Goal: Task Accomplishment & Management: Manage account settings

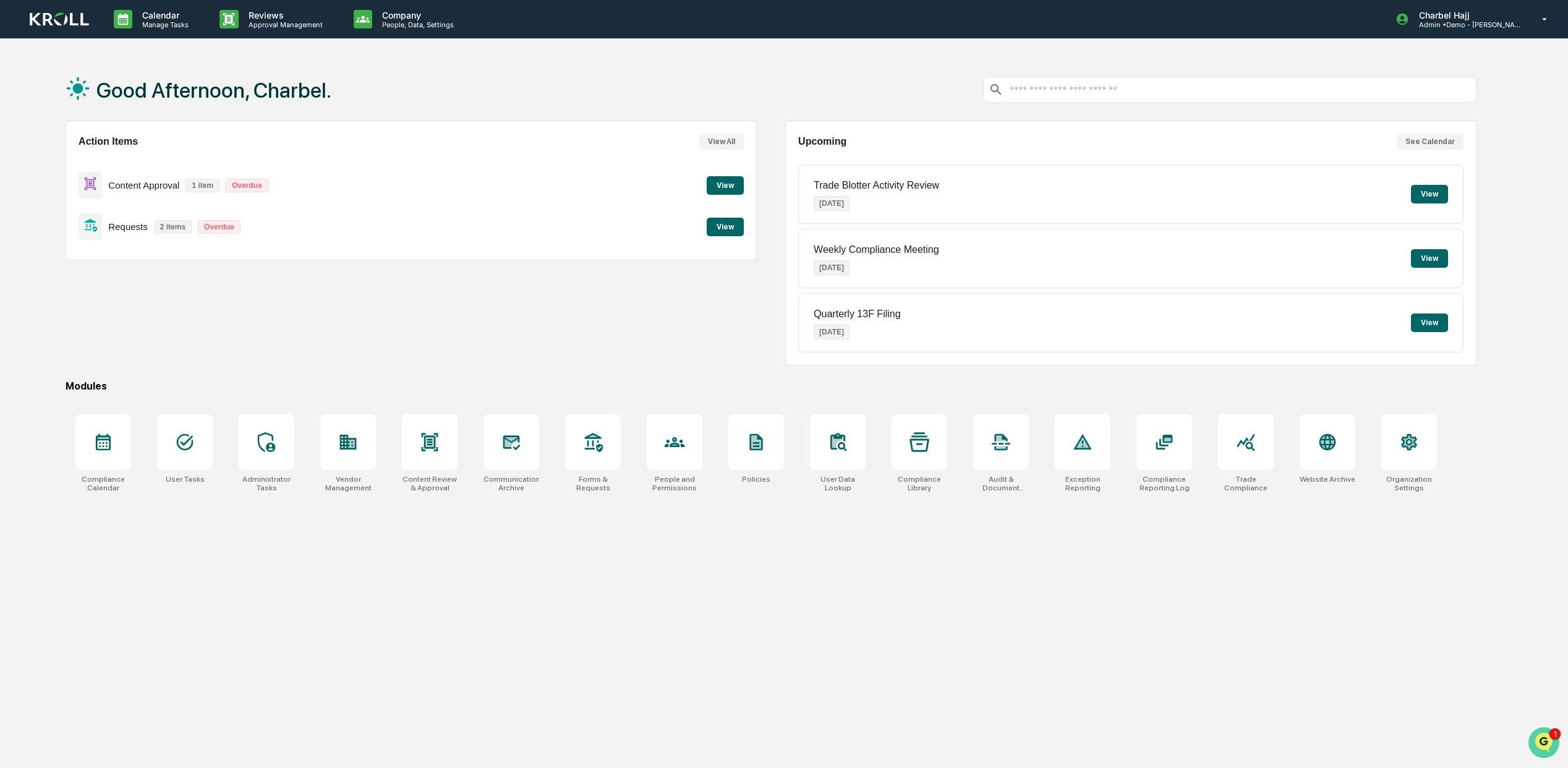
click at [1548, 735] on img "Open customer support" at bounding box center [1544, 743] width 31 height 25
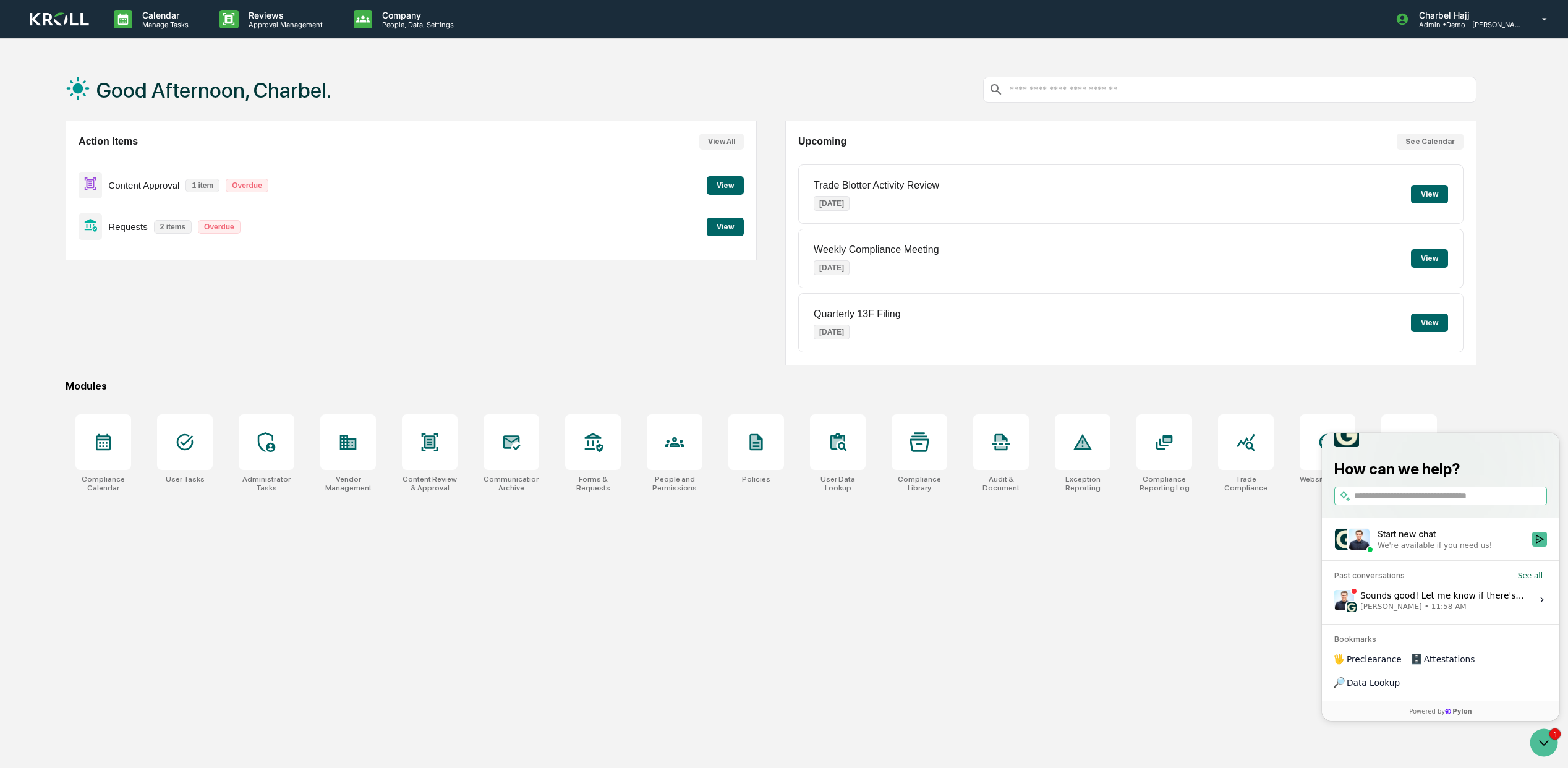
click at [1518, 611] on span "Jack Rasmussen • 11:58 AM" at bounding box center [1442, 607] width 165 height 10
click at [1334, 601] on button "View issue" at bounding box center [1334, 600] width 1 height 1
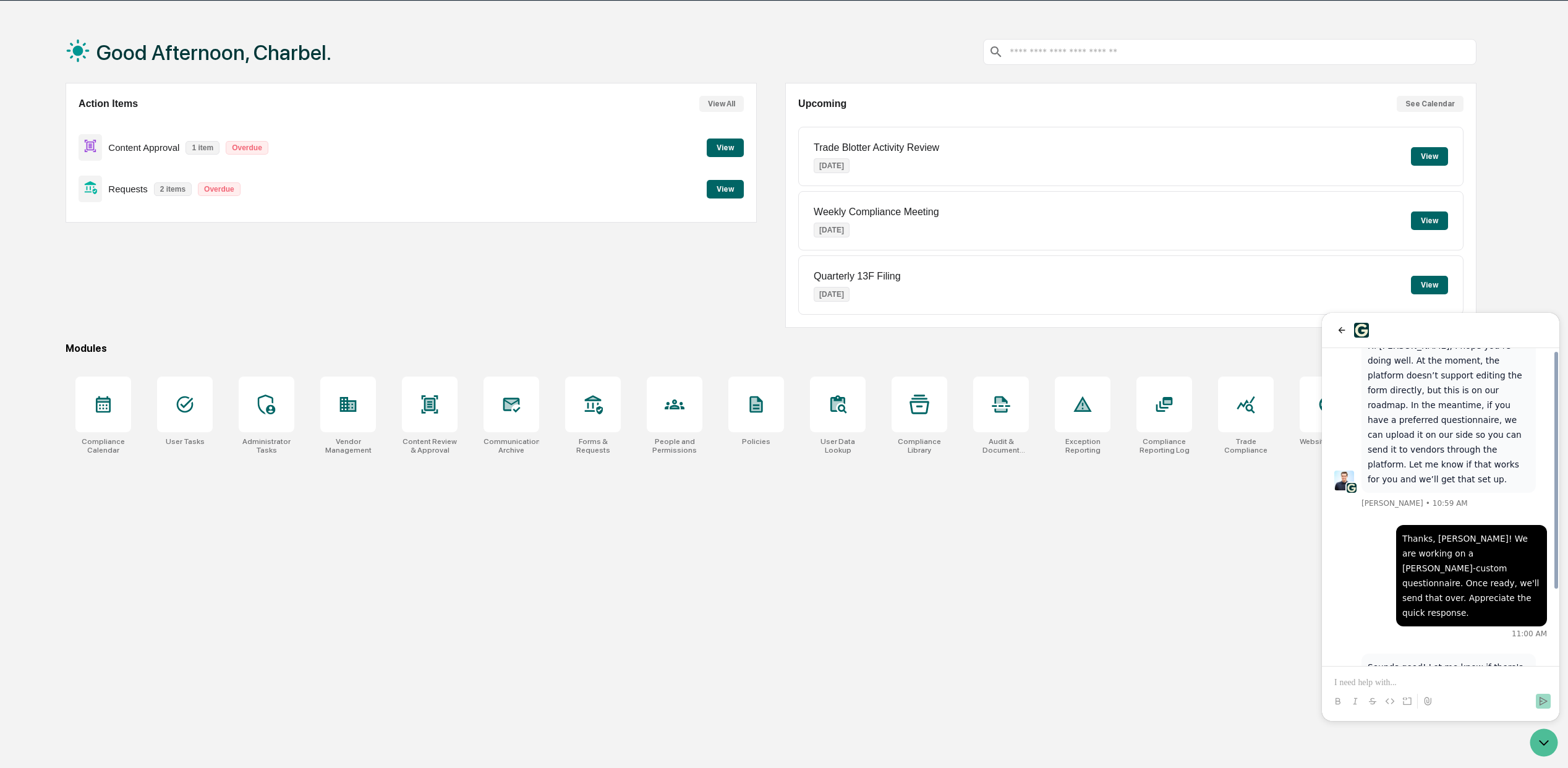
scroll to position [60, 0]
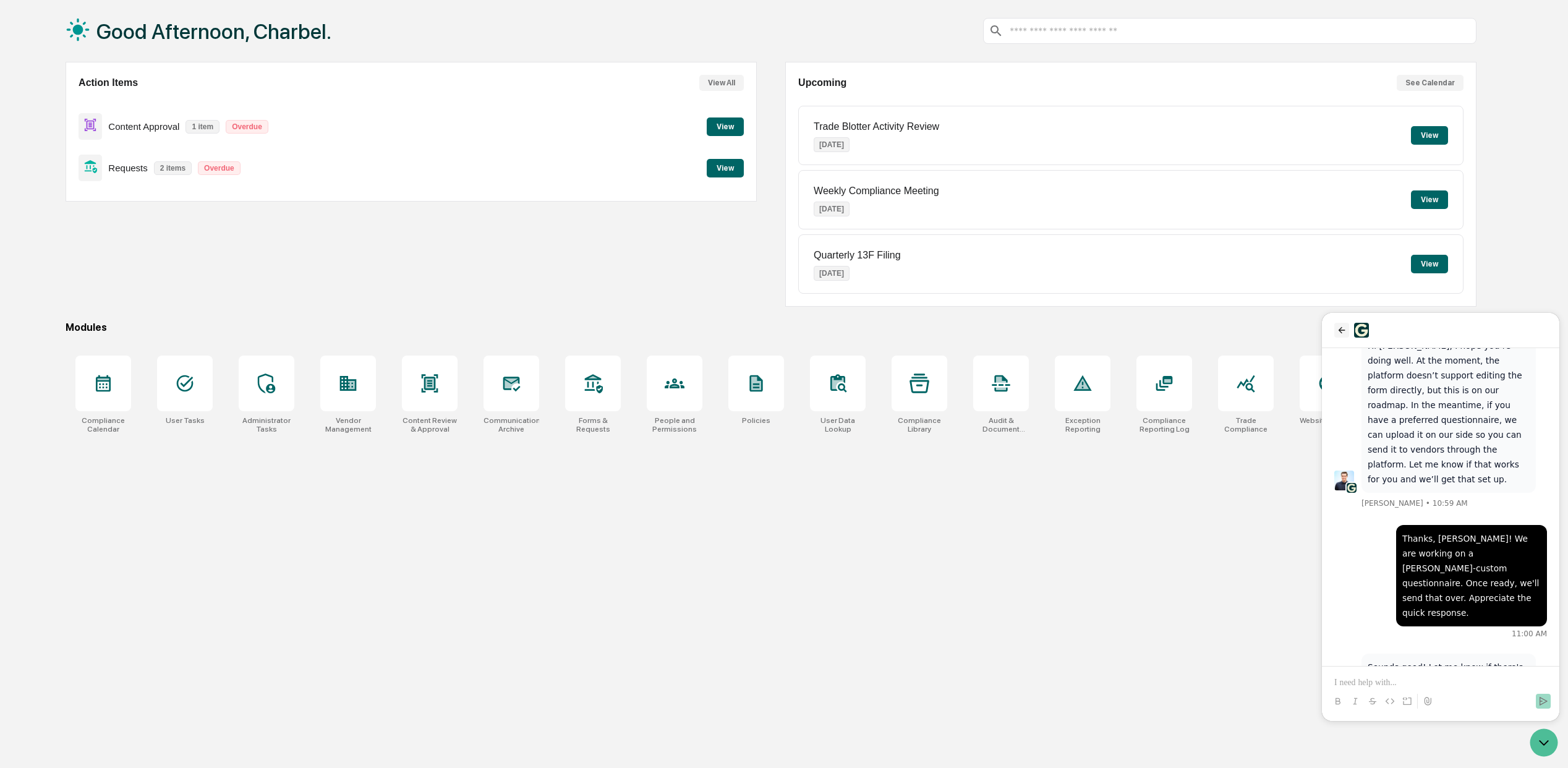
click at [1343, 325] on icon "back" at bounding box center [1342, 330] width 10 height 10
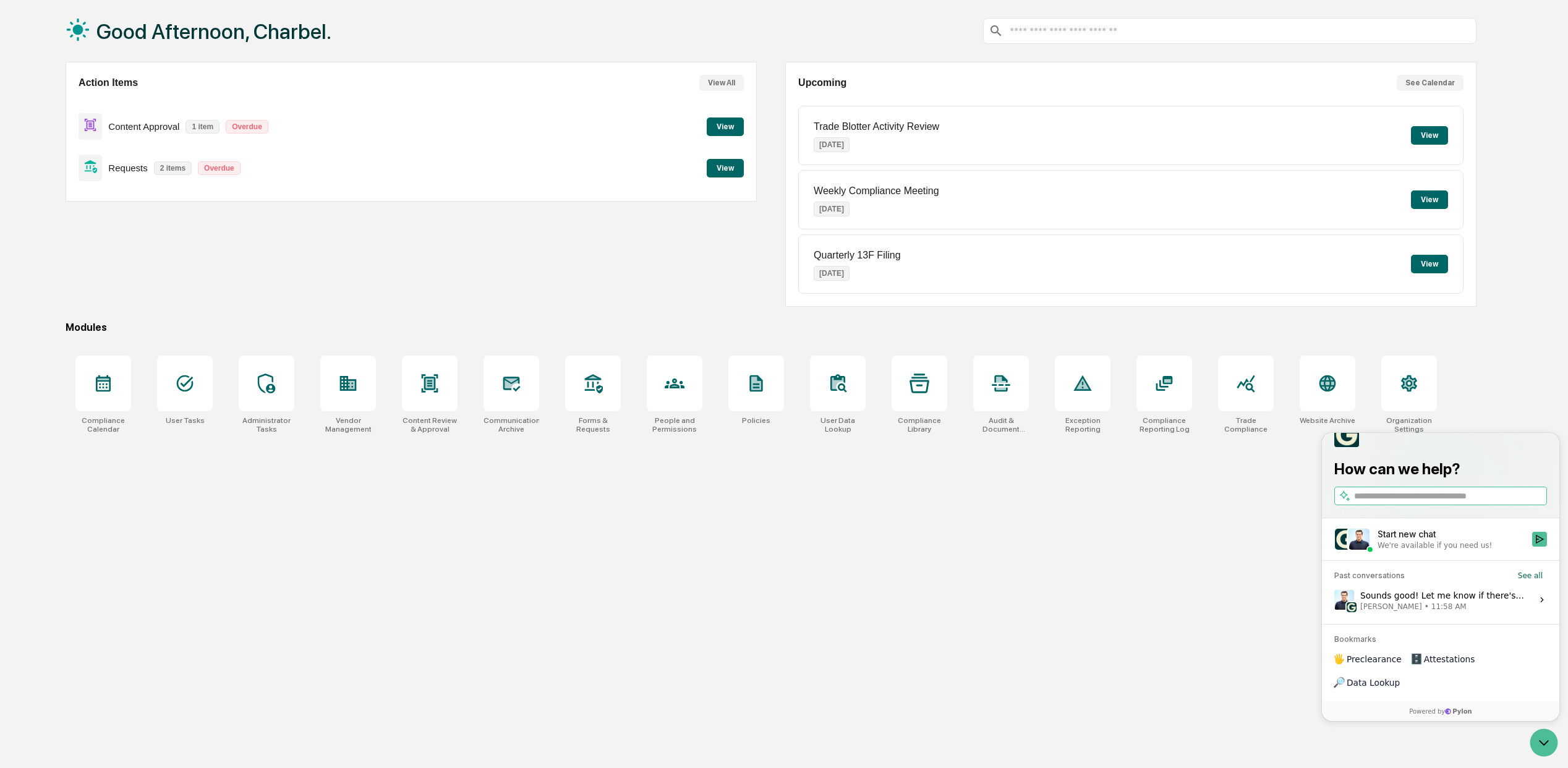
click at [1357, 665] on span "Preclearance" at bounding box center [1374, 659] width 55 height 12
click at [1409, 404] on div at bounding box center [1410, 384] width 56 height 56
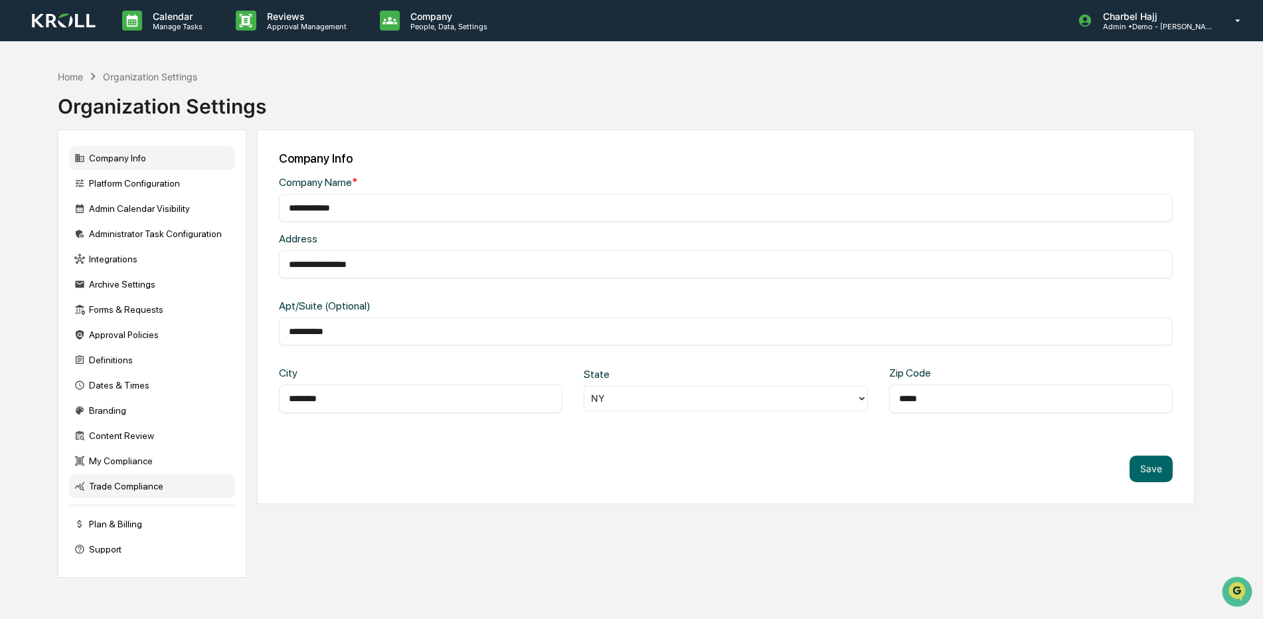
click at [125, 486] on div "Trade Compliance" at bounding box center [152, 486] width 166 height 24
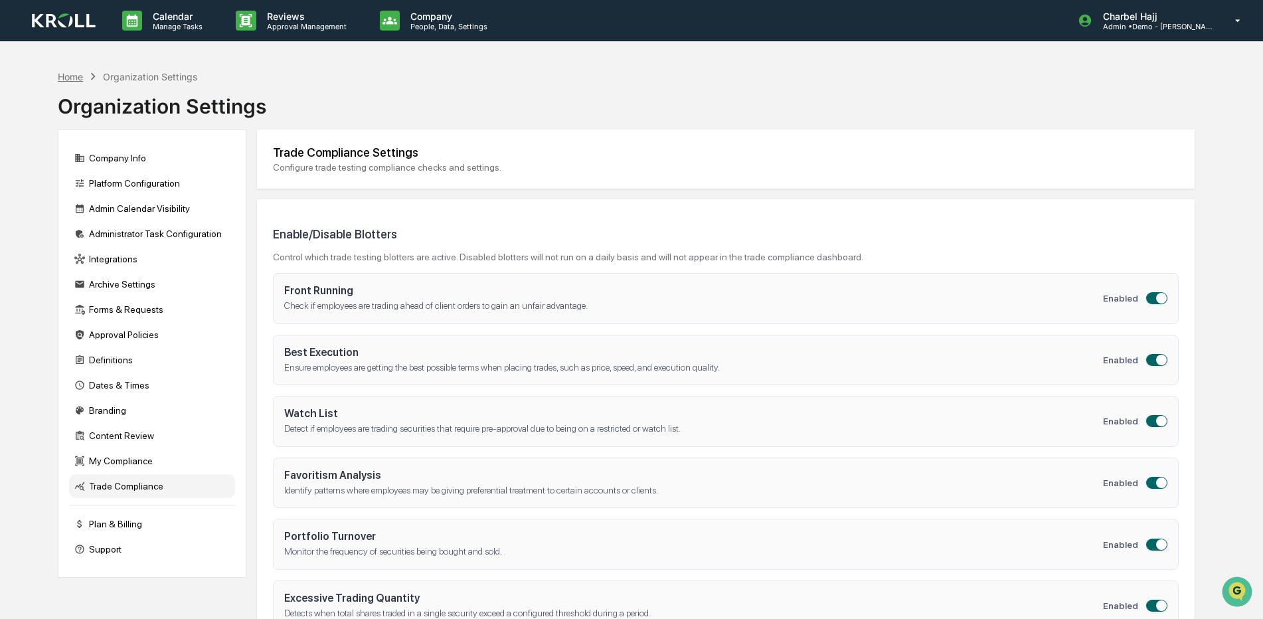
click at [62, 73] on div "Home" at bounding box center [70, 76] width 25 height 11
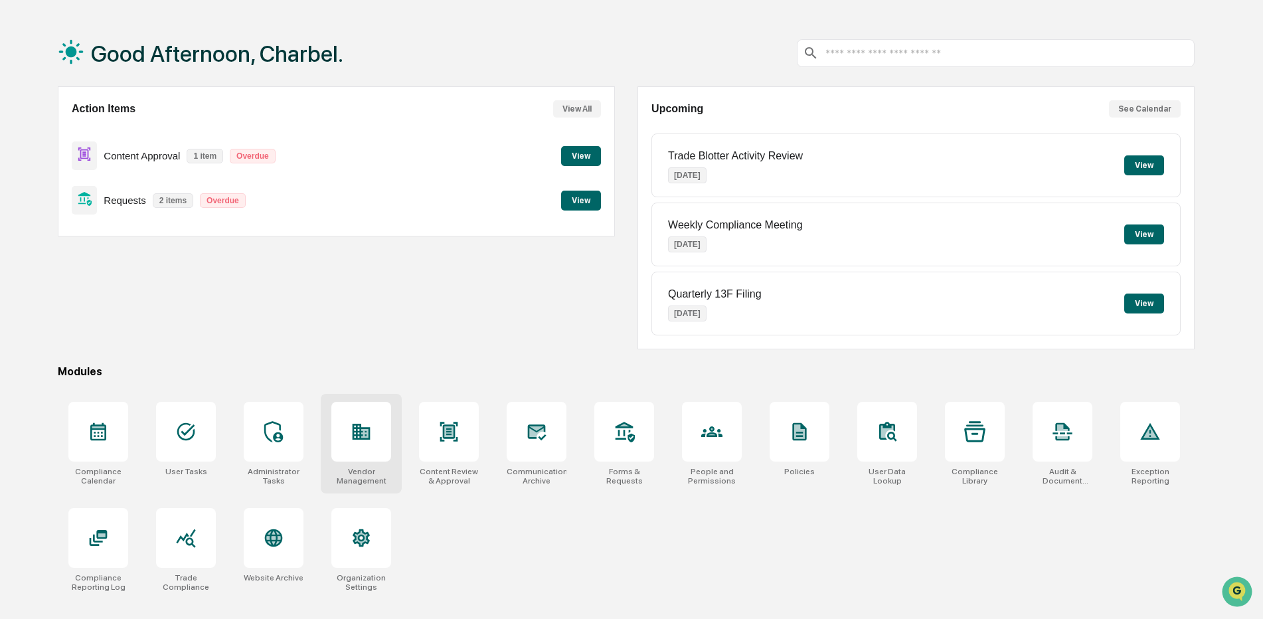
scroll to position [63, 0]
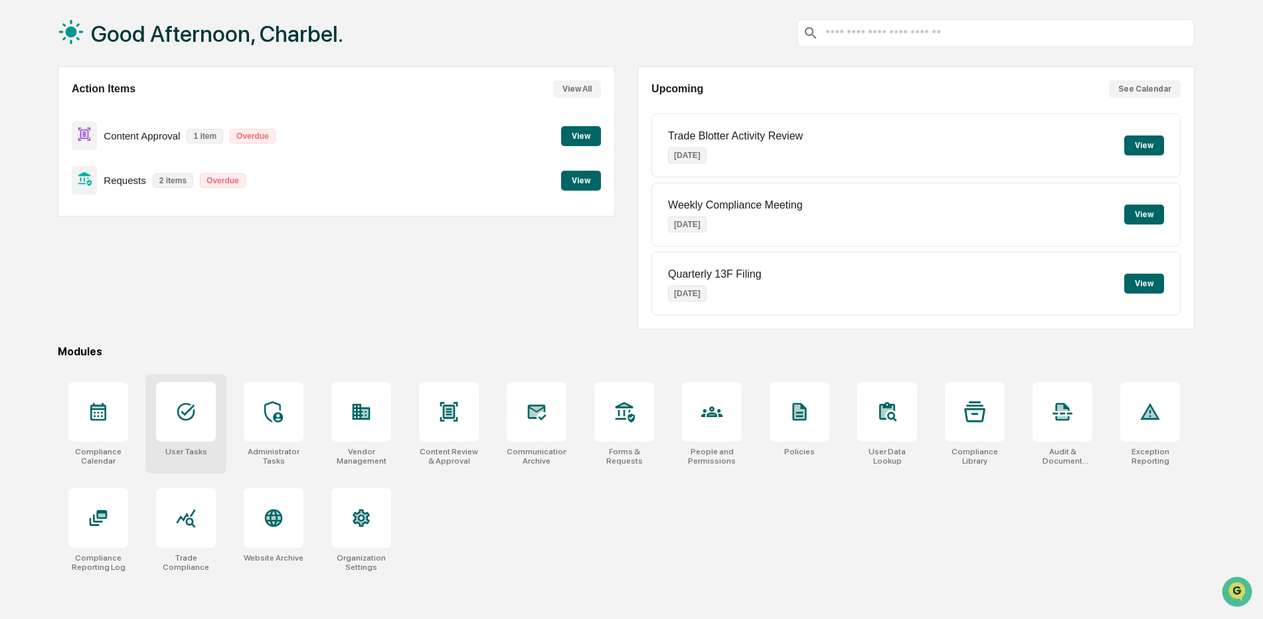
click at [189, 429] on div at bounding box center [186, 412] width 60 height 60
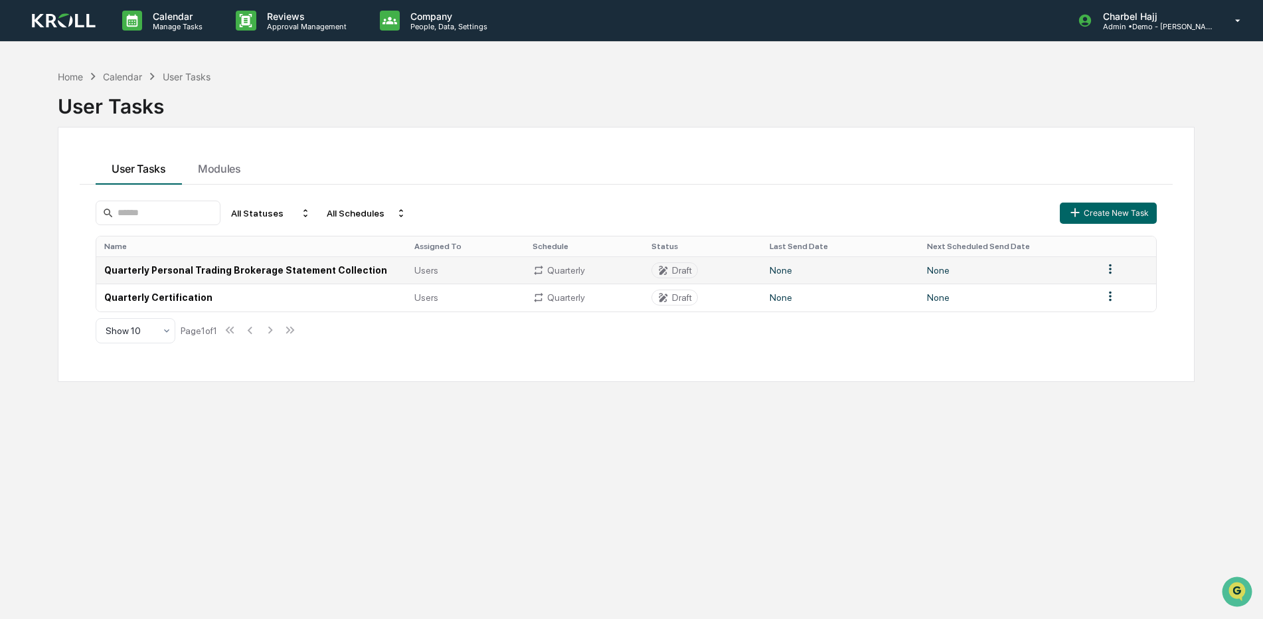
click at [925, 271] on td "None" at bounding box center [1007, 269] width 176 height 27
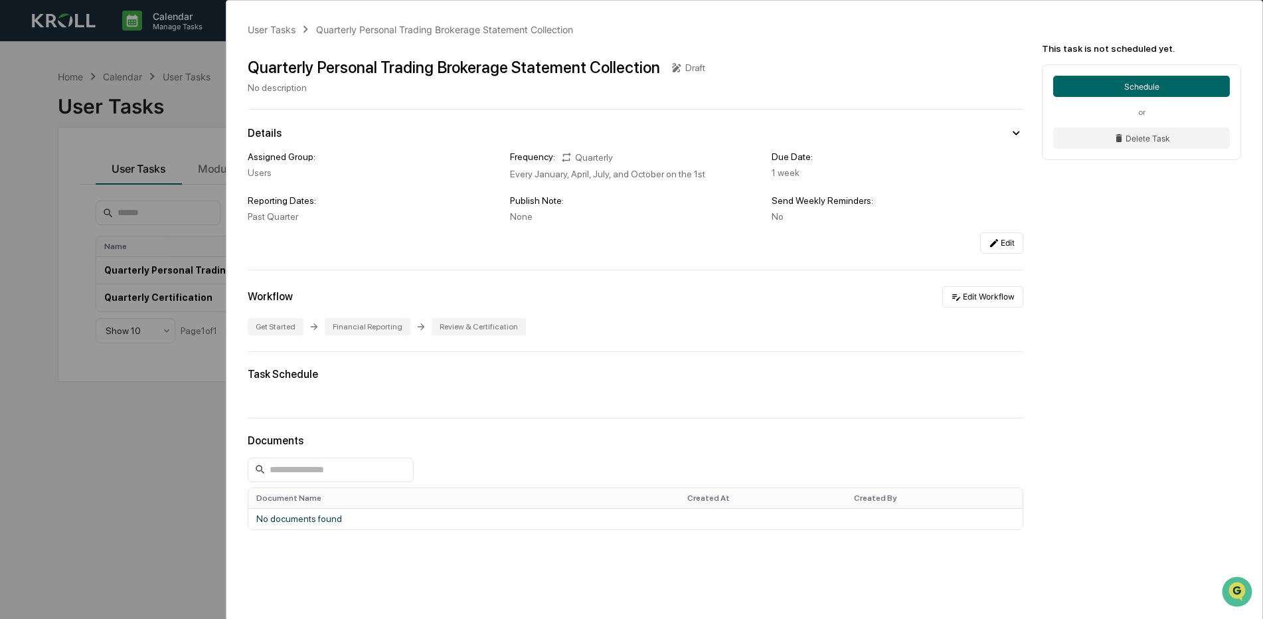
click at [94, 135] on div "User Tasks Quarterly Personal Trading Brokerage Statement Collection Quarterly …" at bounding box center [631, 309] width 1263 height 619
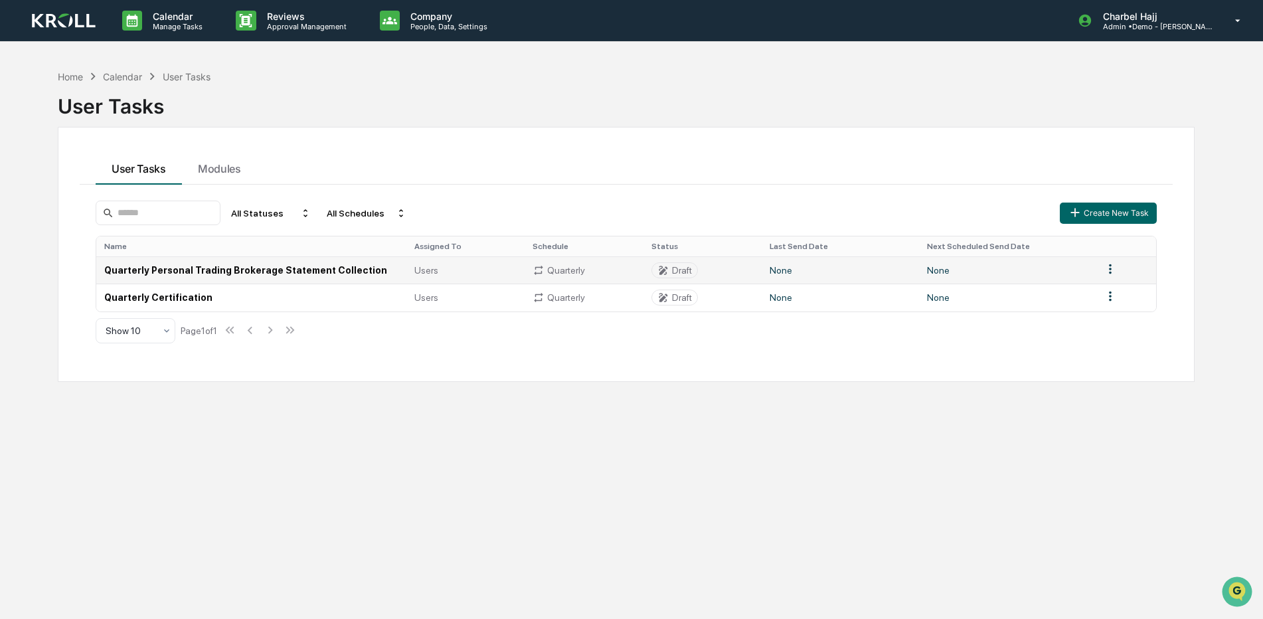
click at [1109, 273] on html "Calendar Manage Tasks Reviews Approval Management Company People, Data, Setting…" at bounding box center [631, 309] width 1263 height 619
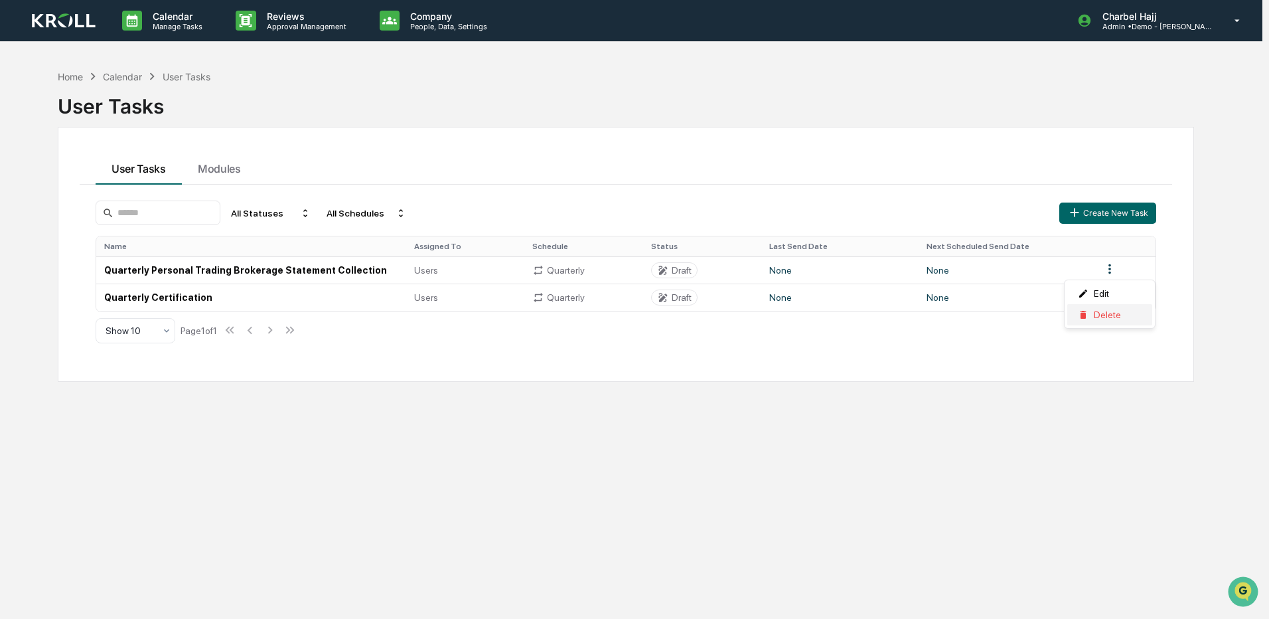
click at [1111, 312] on div "Delete" at bounding box center [1109, 314] width 85 height 21
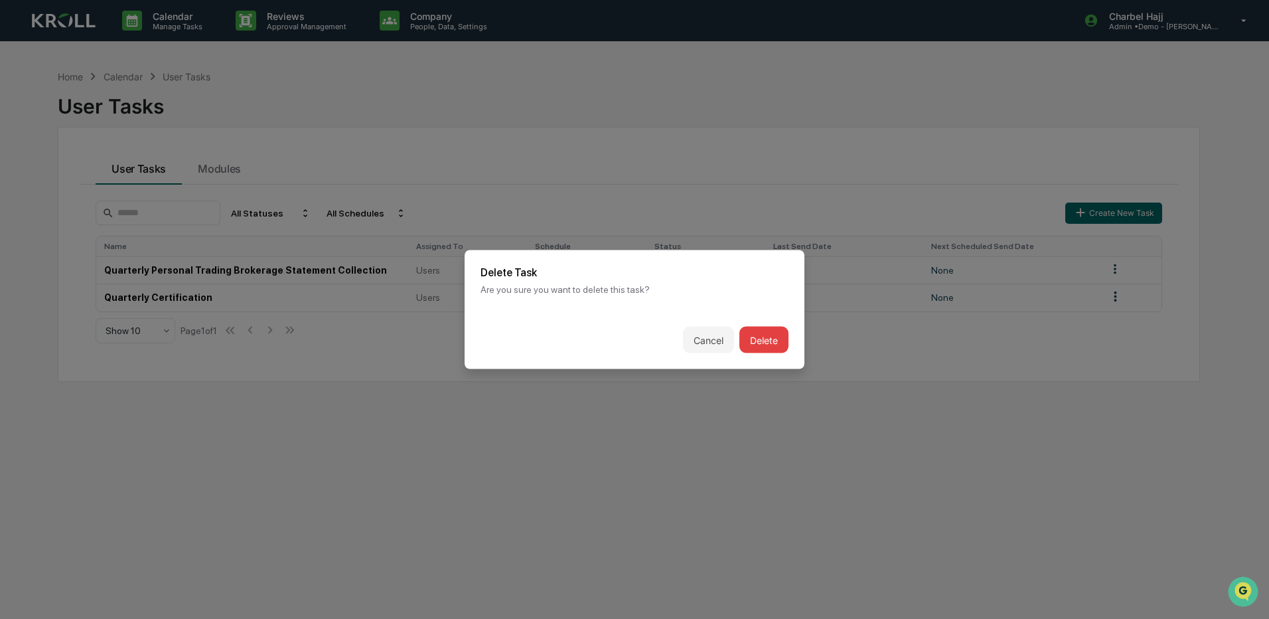
click at [759, 340] on button "Delete" at bounding box center [763, 340] width 49 height 27
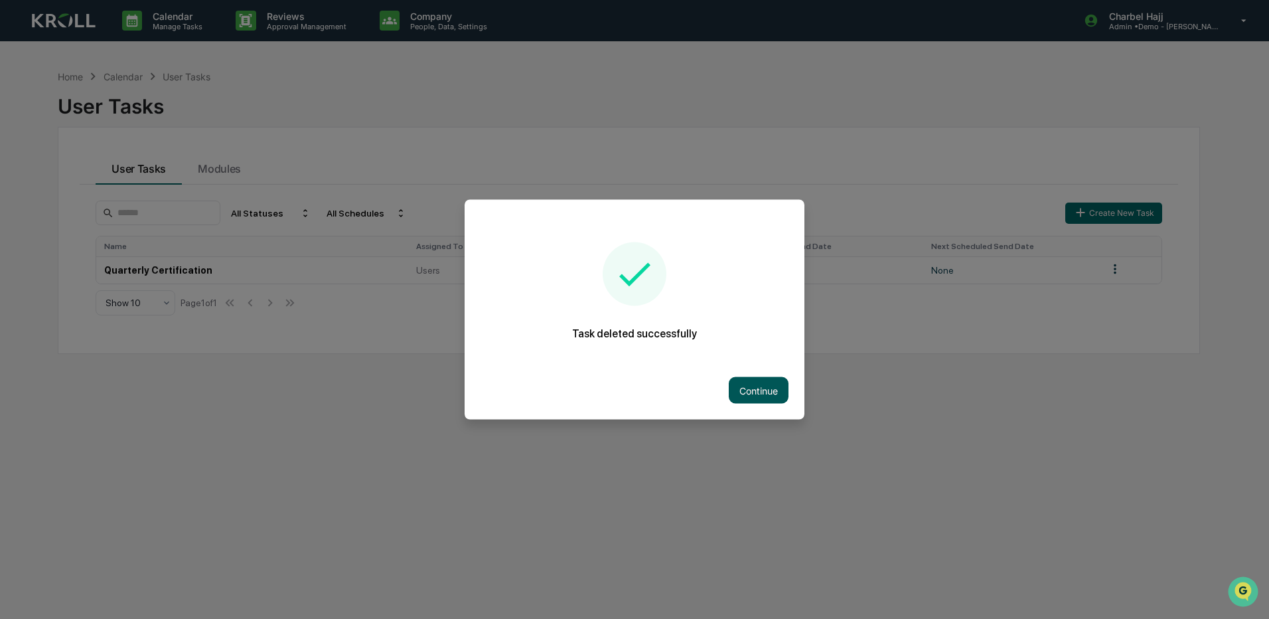
click at [769, 392] on button "Continue" at bounding box center [759, 390] width 60 height 27
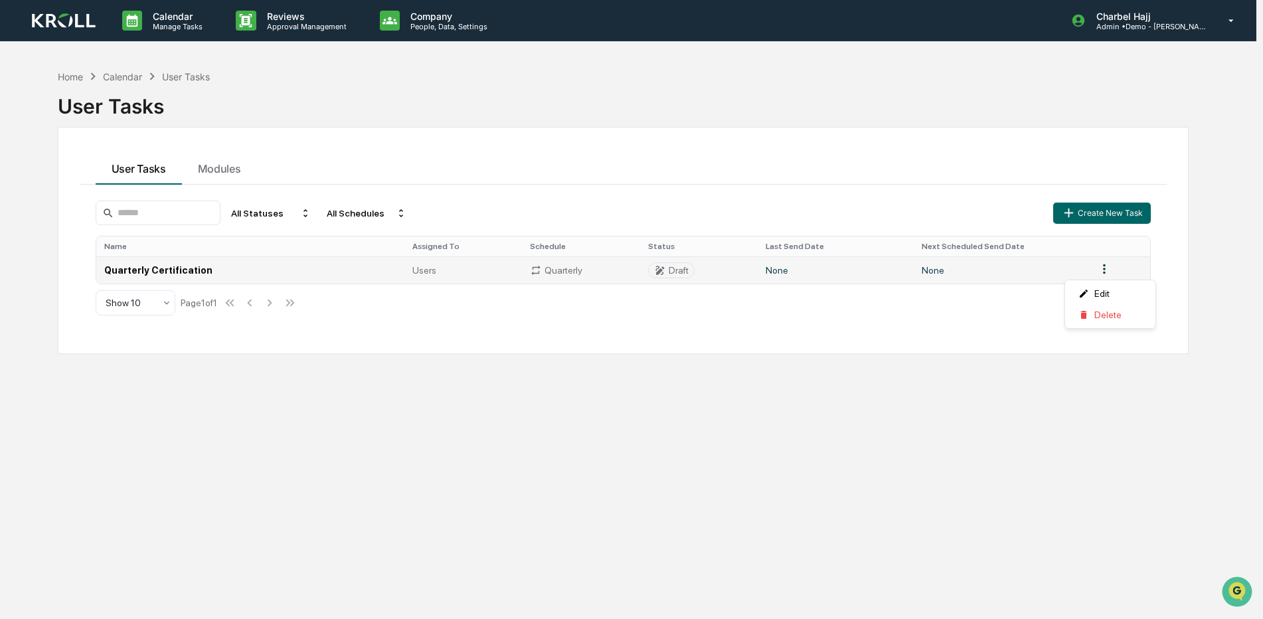
click at [1107, 271] on html "Calendar Manage Tasks Reviews Approval Management Company People, Data, Setting…" at bounding box center [631, 309] width 1263 height 619
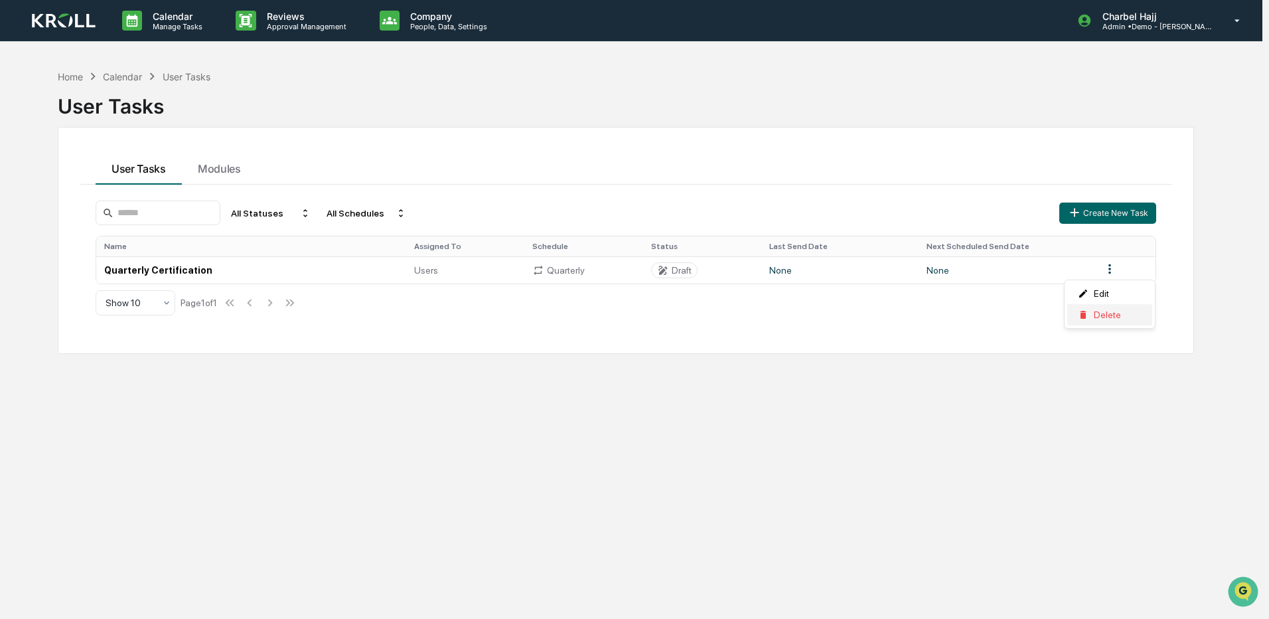
click at [1098, 319] on div "Delete" at bounding box center [1109, 314] width 85 height 21
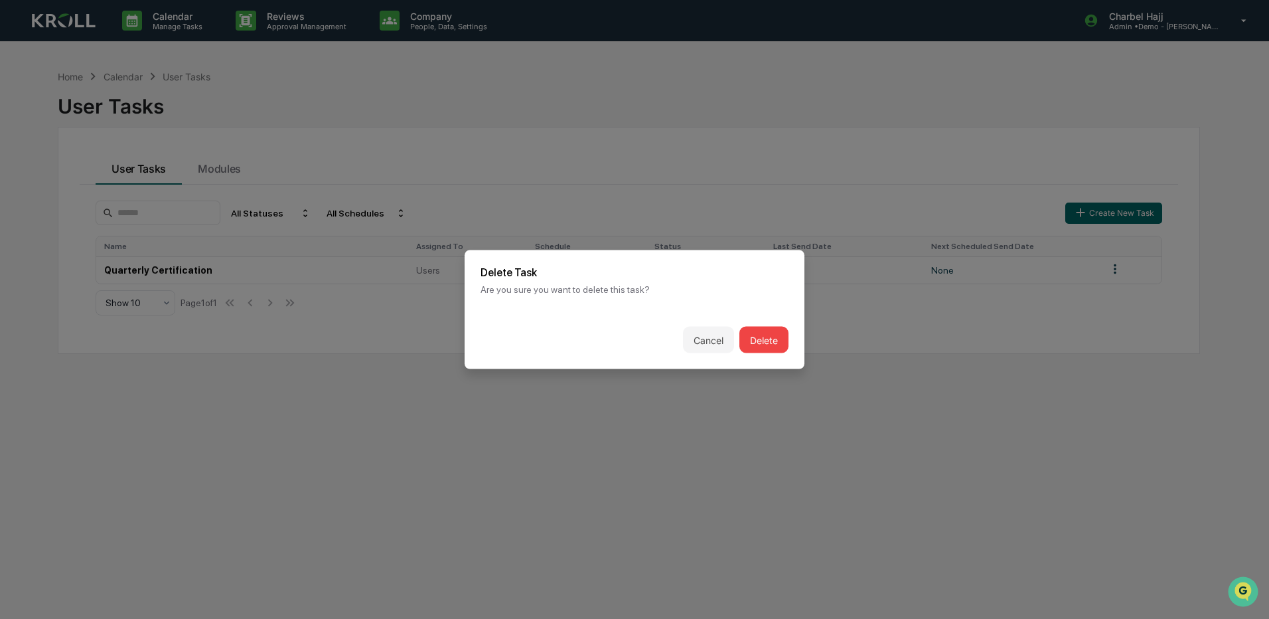
drag, startPoint x: 755, startPoint y: 342, endPoint x: 1032, endPoint y: 281, distance: 282.7
click at [759, 340] on button "Delete" at bounding box center [763, 340] width 49 height 27
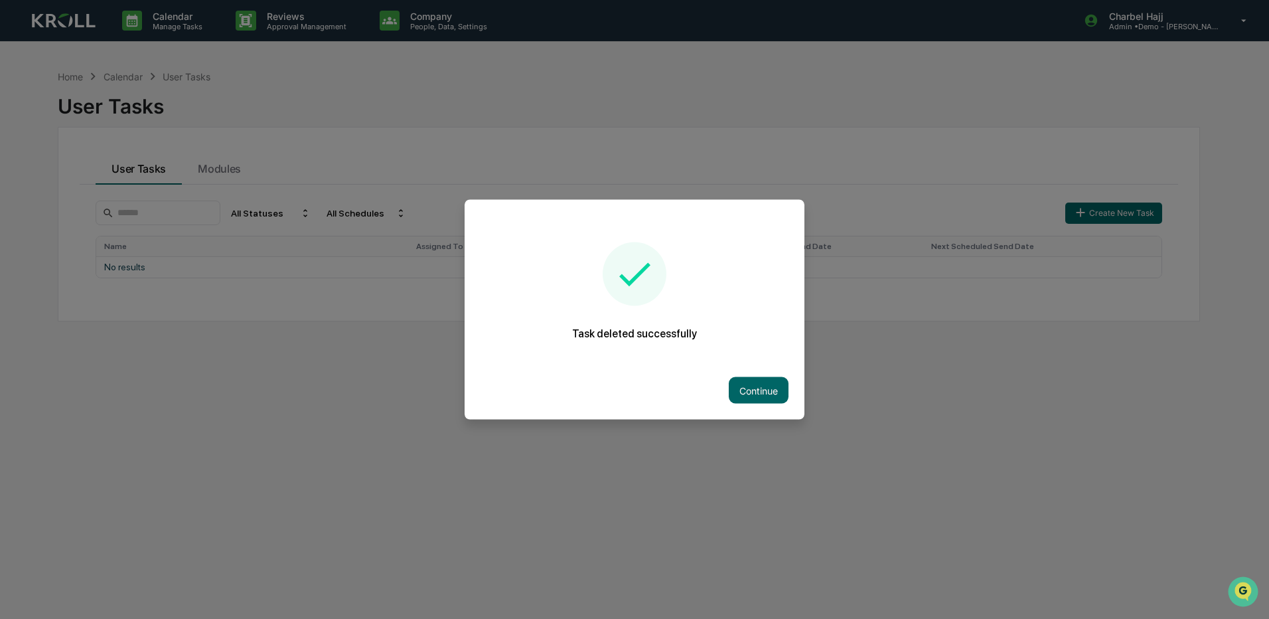
click at [763, 390] on button "Continue" at bounding box center [759, 390] width 60 height 27
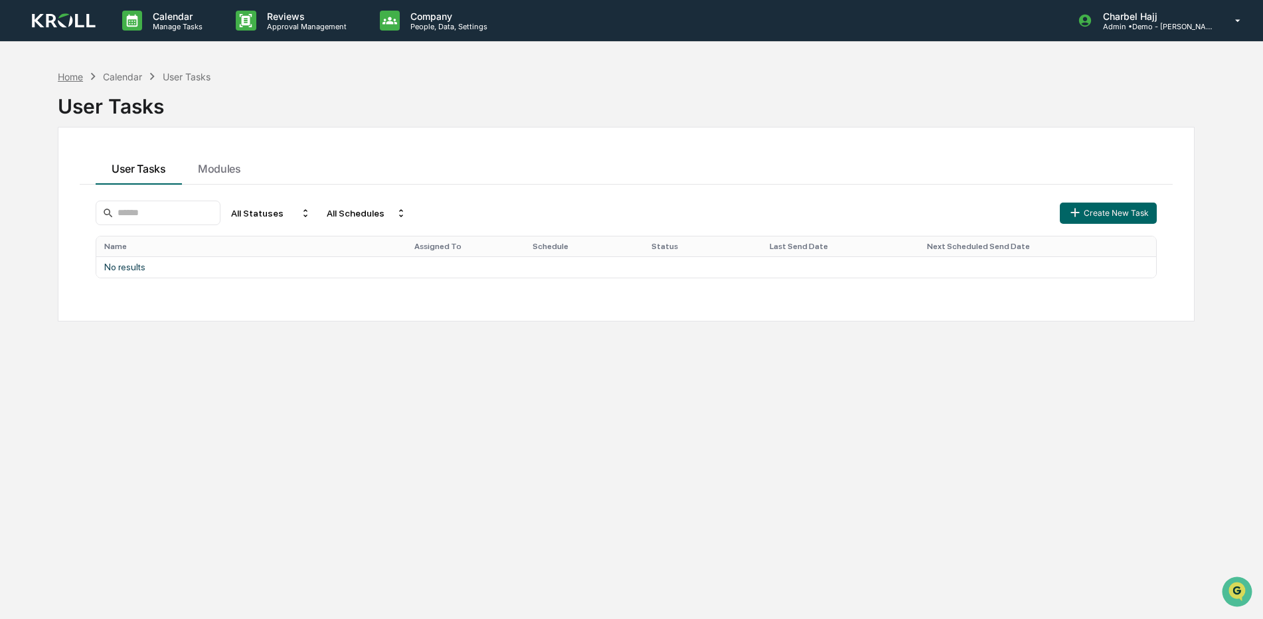
click at [70, 75] on div "Home" at bounding box center [70, 76] width 25 height 11
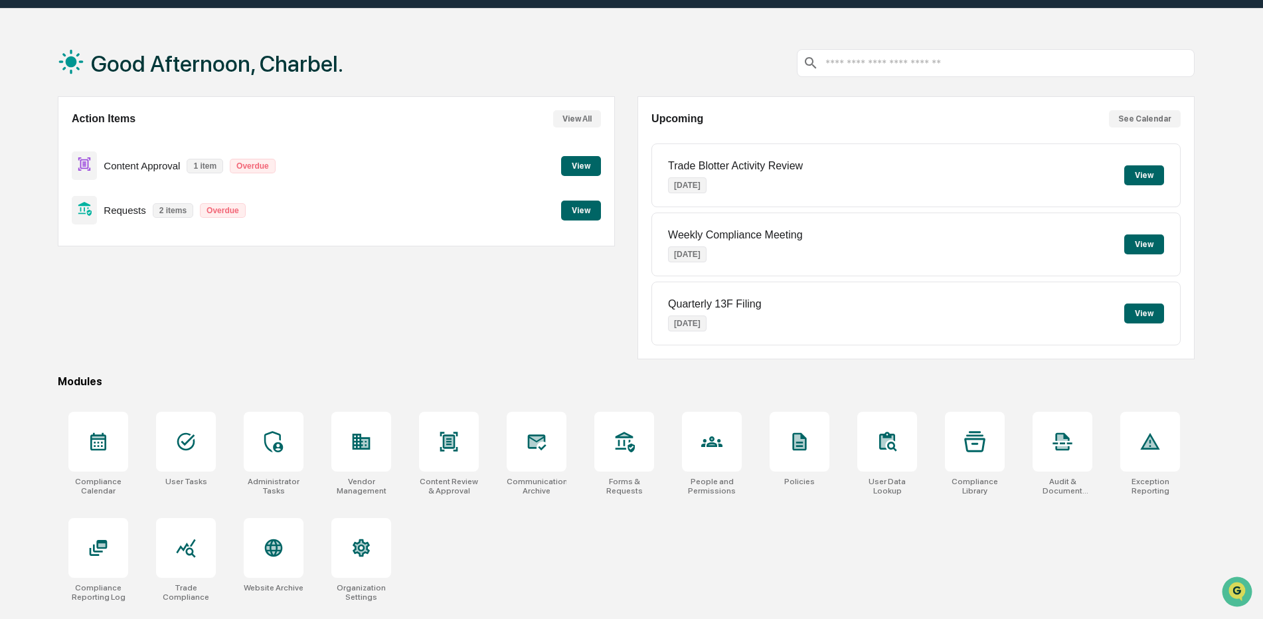
scroll to position [63, 0]
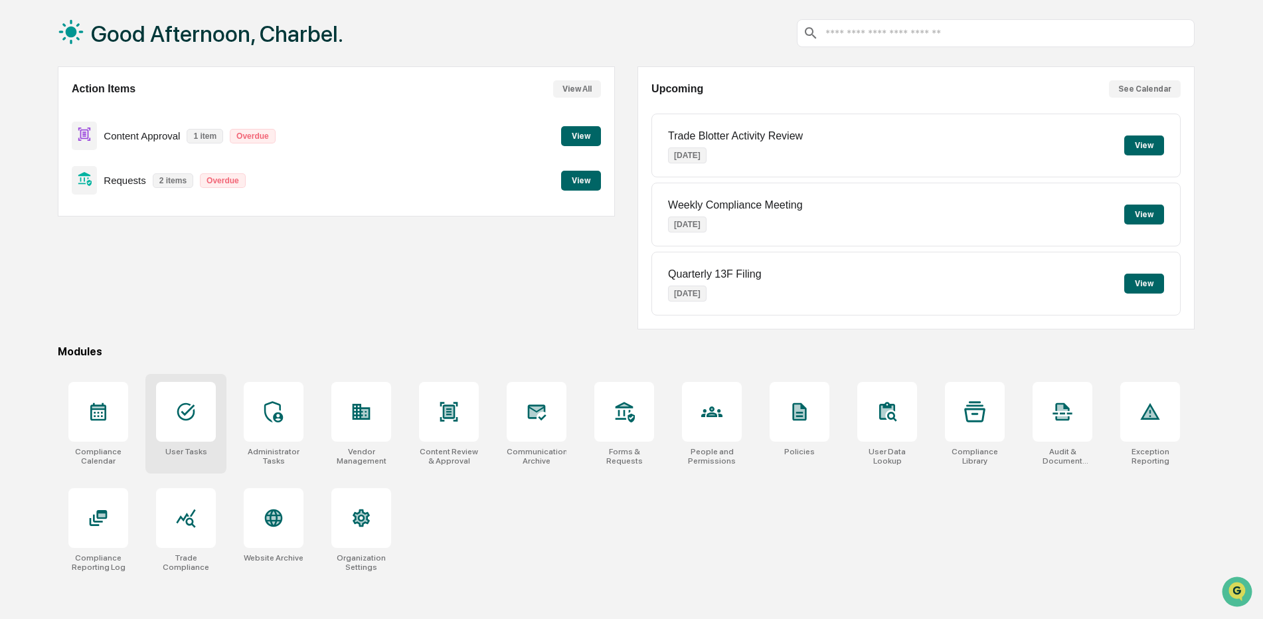
click at [181, 408] on icon at bounding box center [185, 411] width 21 height 21
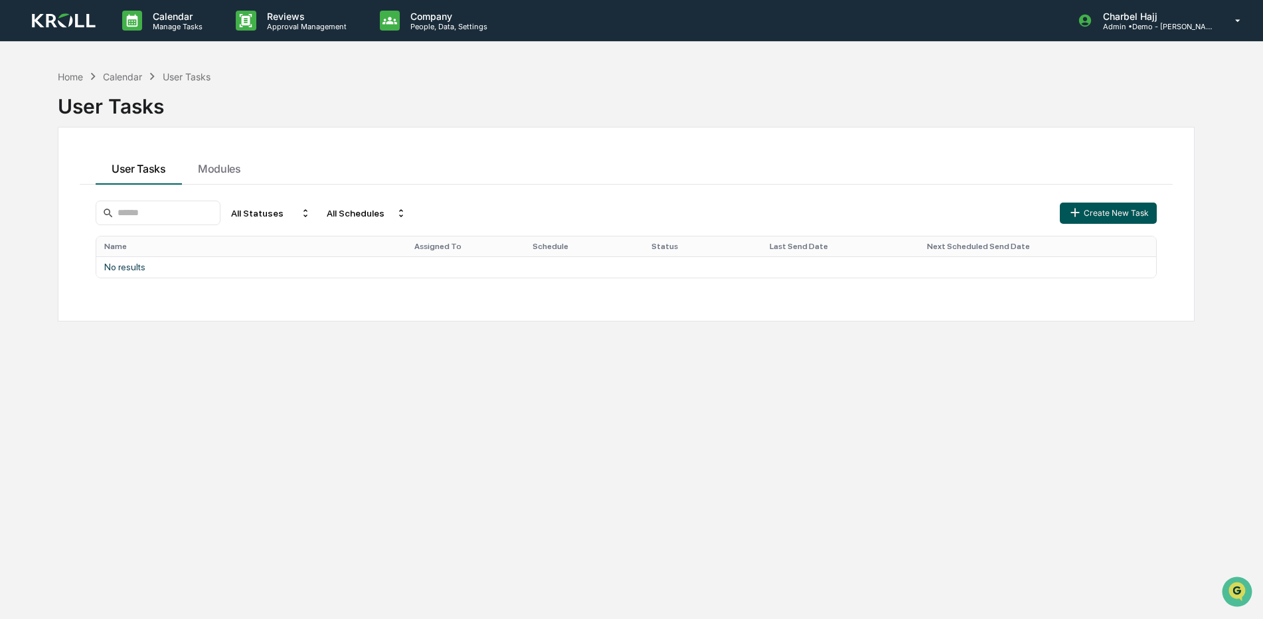
click at [1109, 214] on button "Create New Task" at bounding box center [1107, 212] width 97 height 21
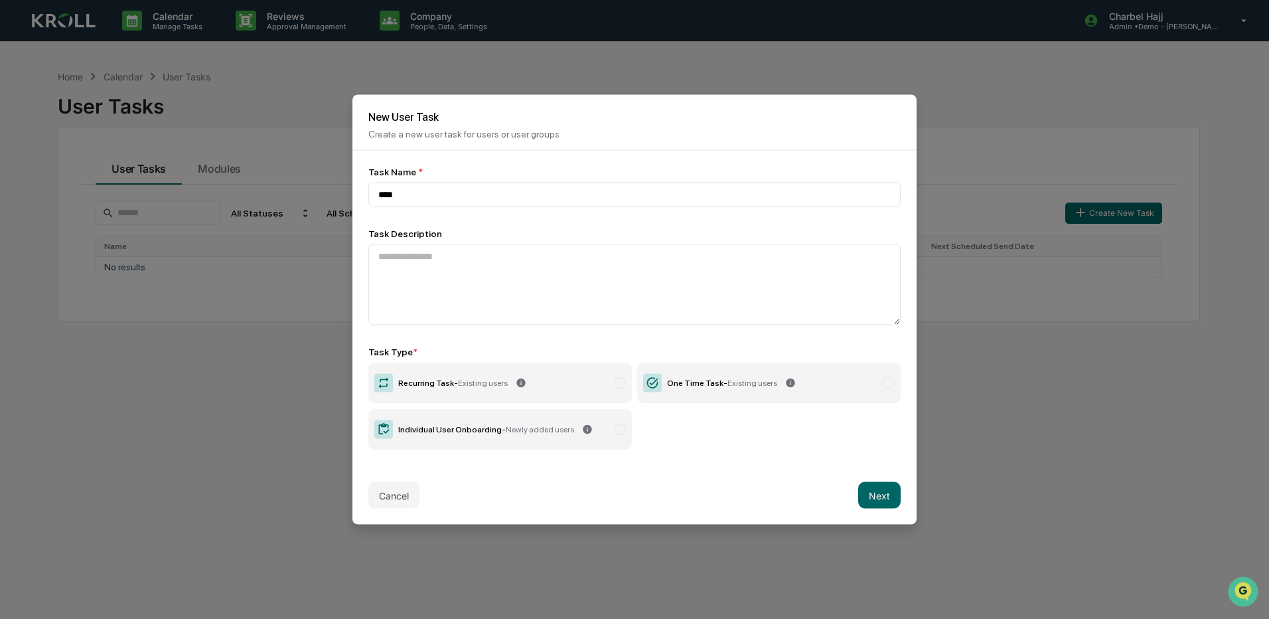
type input "****"
click at [739, 390] on label "One Time Task - Existing users" at bounding box center [769, 382] width 264 height 41
click at [893, 504] on button "Next" at bounding box center [879, 495] width 42 height 27
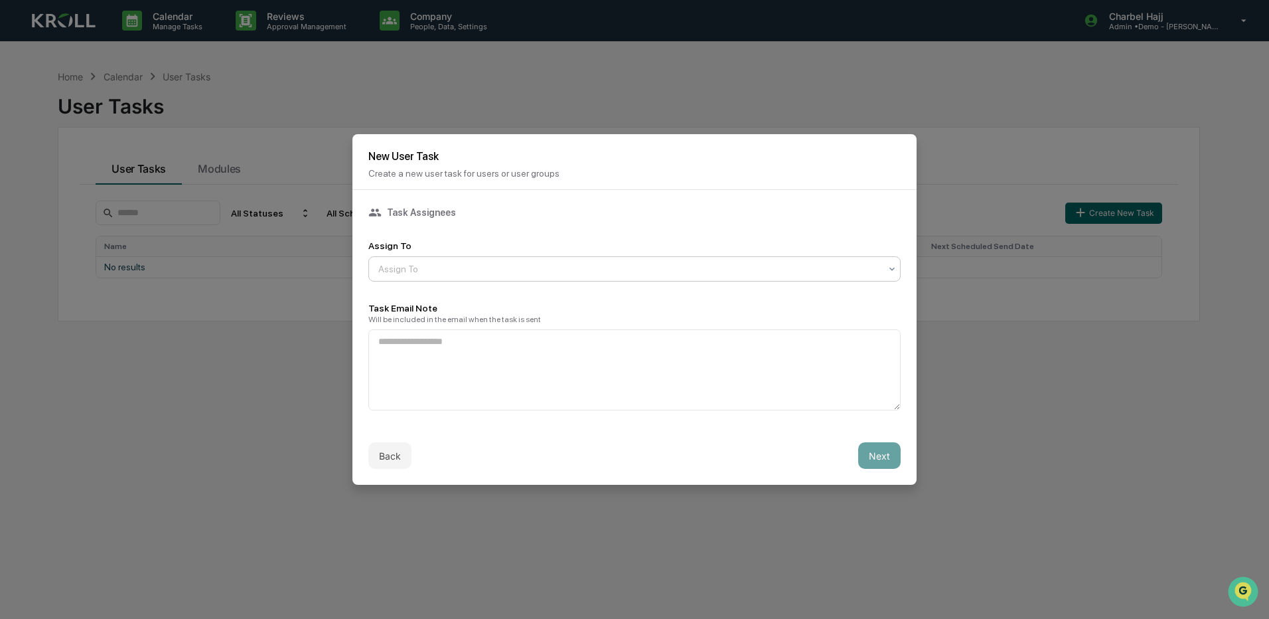
click at [792, 266] on div at bounding box center [629, 268] width 502 height 13
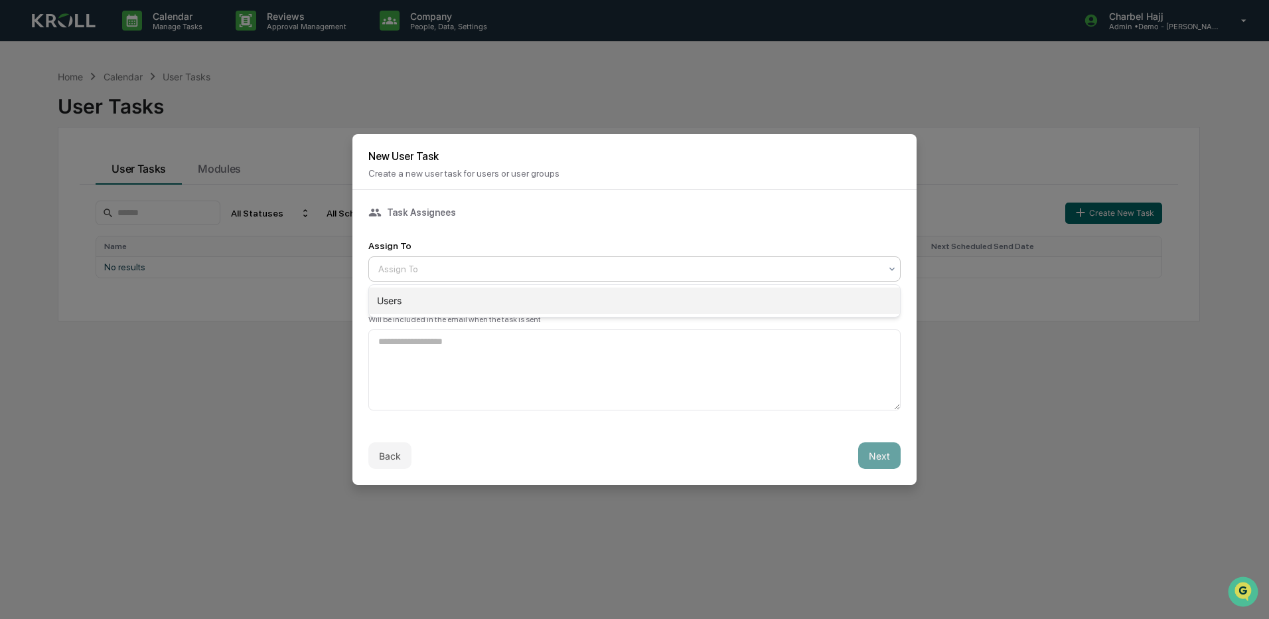
drag, startPoint x: 714, startPoint y: 303, endPoint x: 729, endPoint y: 314, distance: 18.1
click at [716, 303] on div "Users" at bounding box center [634, 300] width 531 height 27
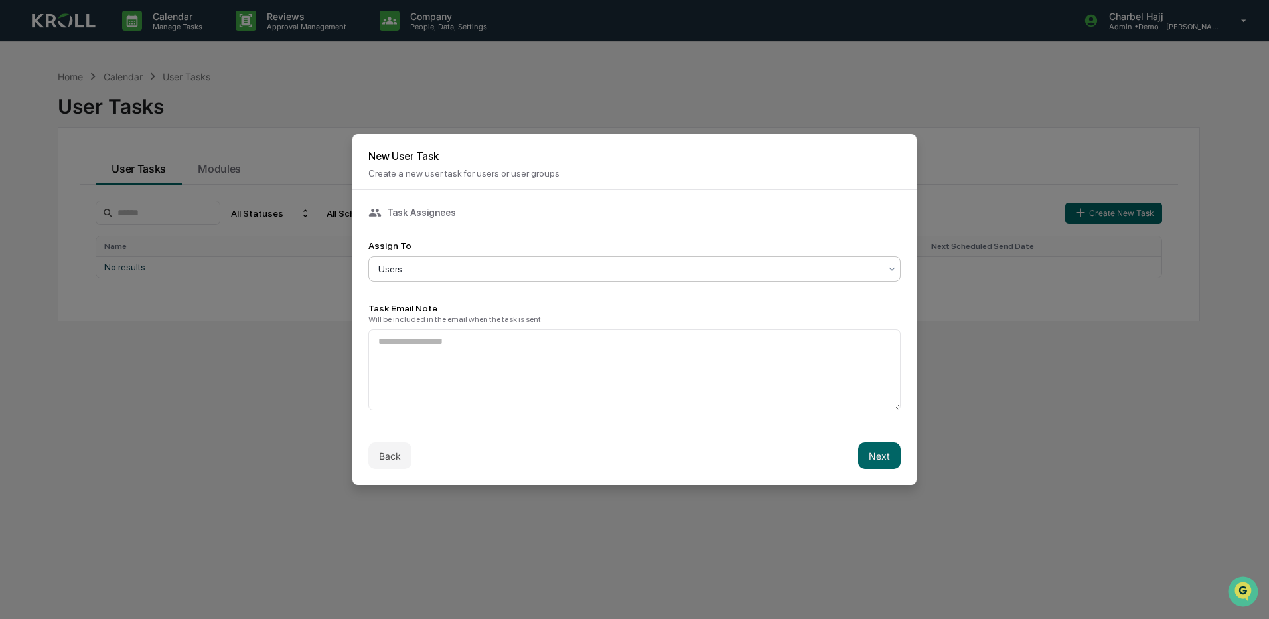
drag, startPoint x: 875, startPoint y: 450, endPoint x: 868, endPoint y: 447, distance: 7.1
click at [875, 449] on button "Next" at bounding box center [879, 455] width 42 height 27
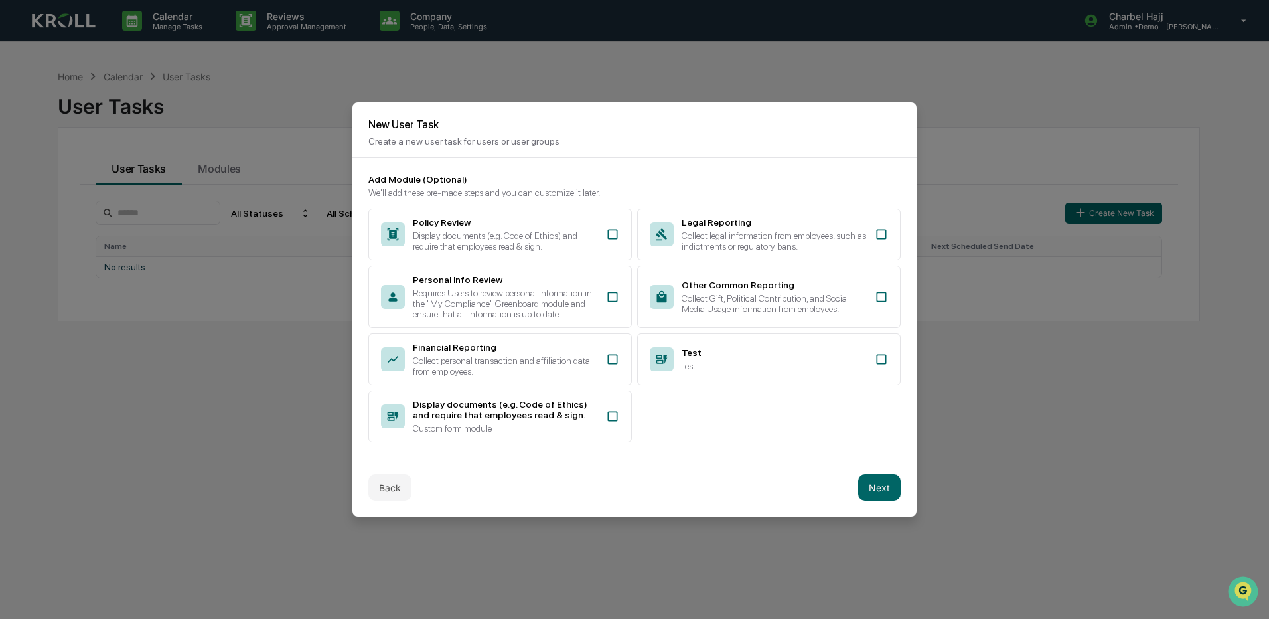
click at [386, 492] on button "Back" at bounding box center [389, 487] width 43 height 27
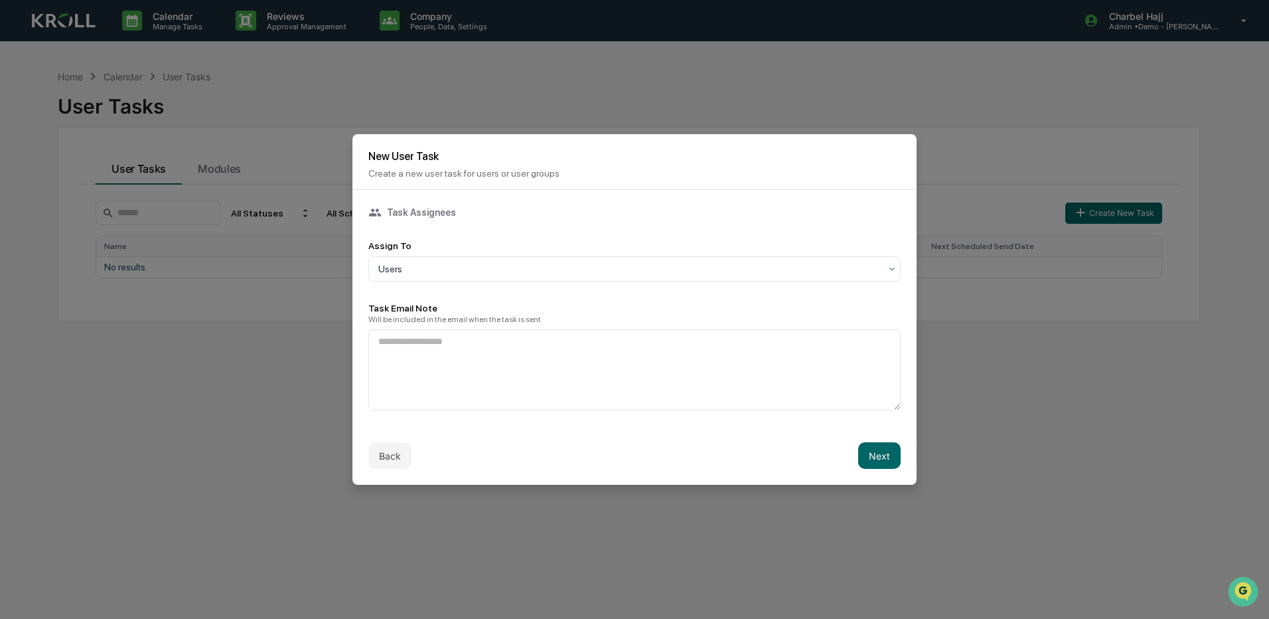
drag, startPoint x: 243, startPoint y: 368, endPoint x: 256, endPoint y: 360, distance: 15.5
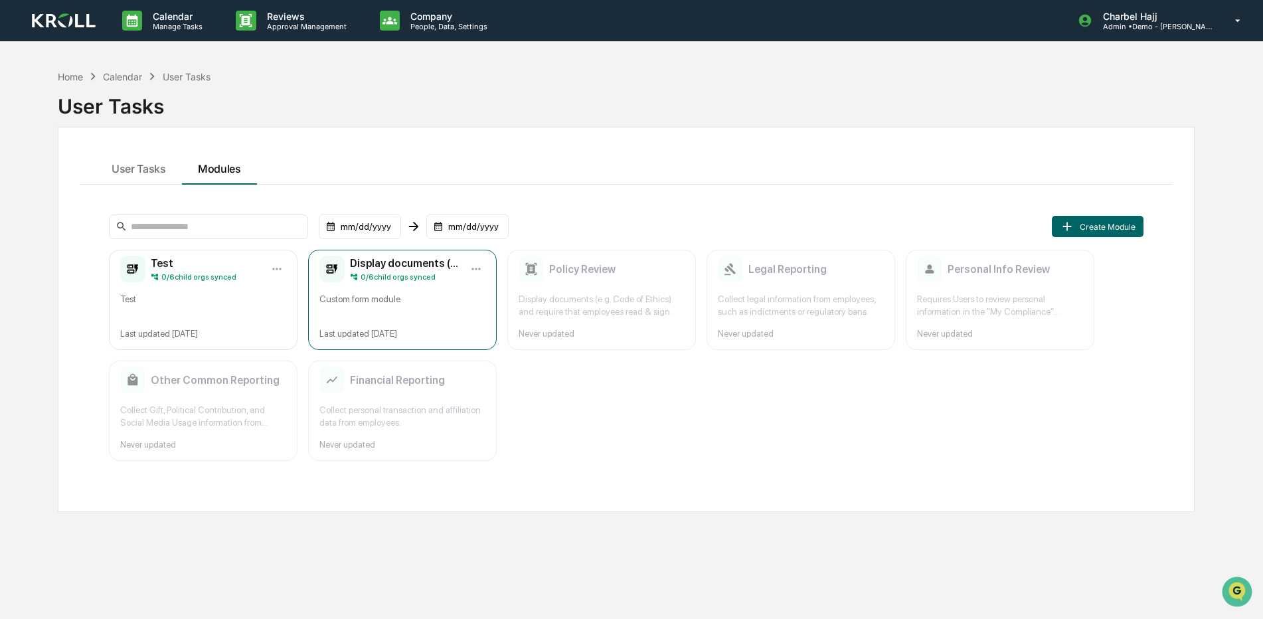
click at [362, 305] on div "Custom form module" at bounding box center [402, 305] width 166 height 25
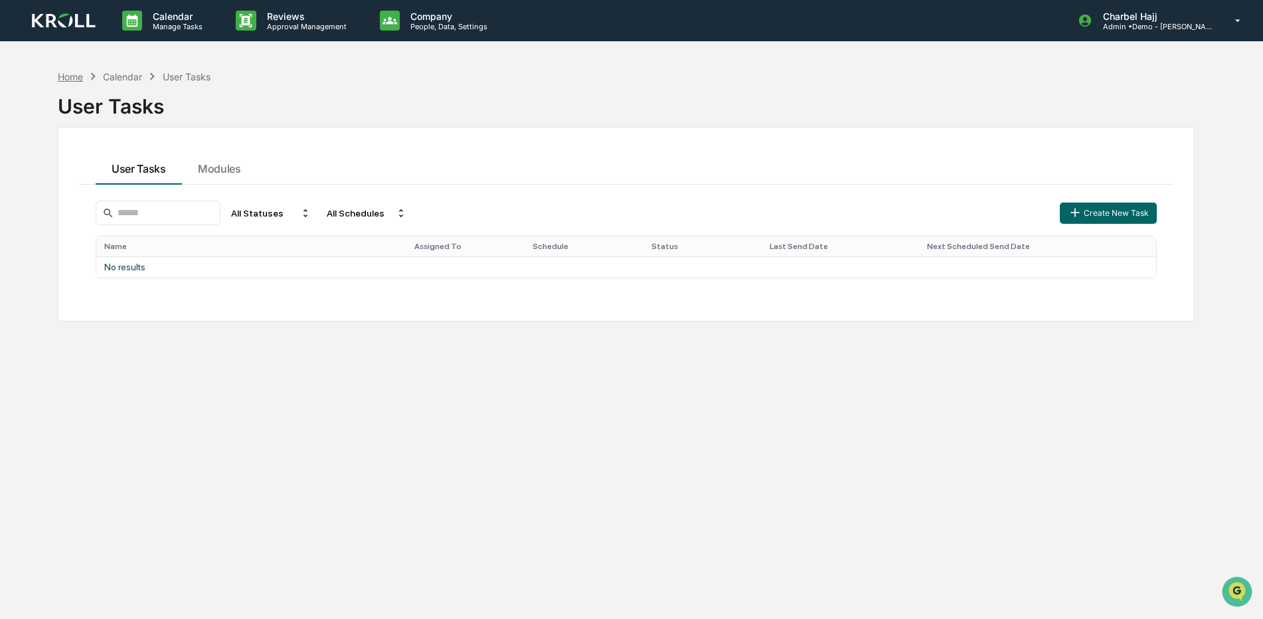
click at [62, 78] on div "Home" at bounding box center [70, 76] width 25 height 11
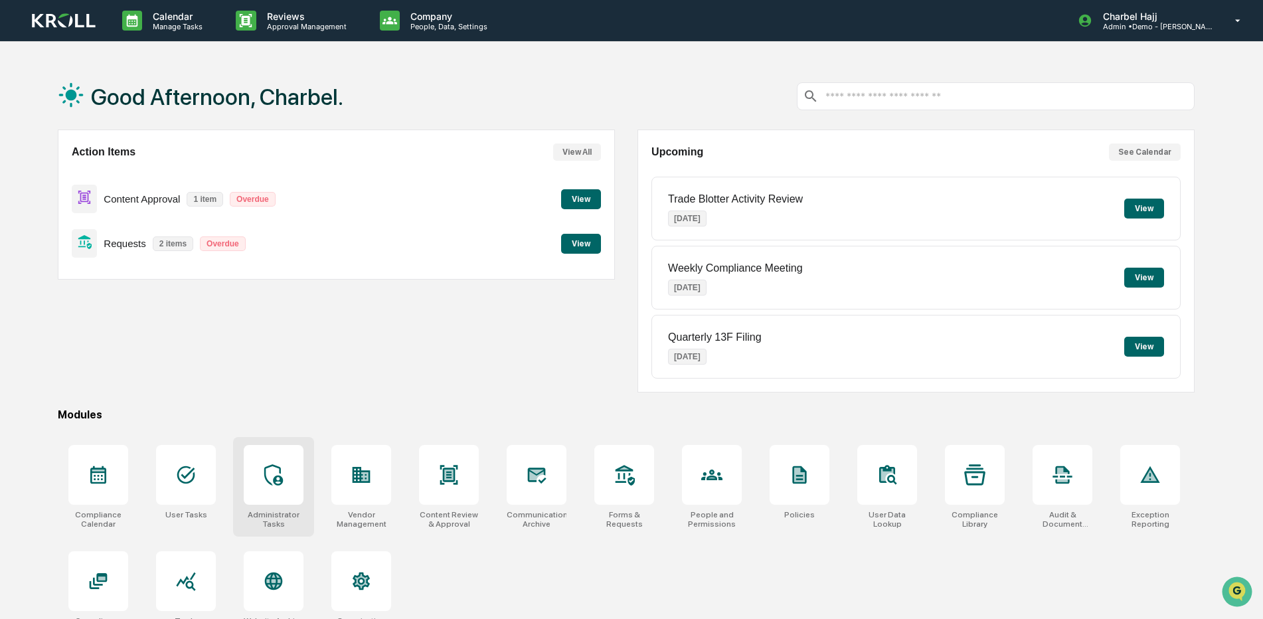
click at [285, 493] on div at bounding box center [274, 475] width 60 height 60
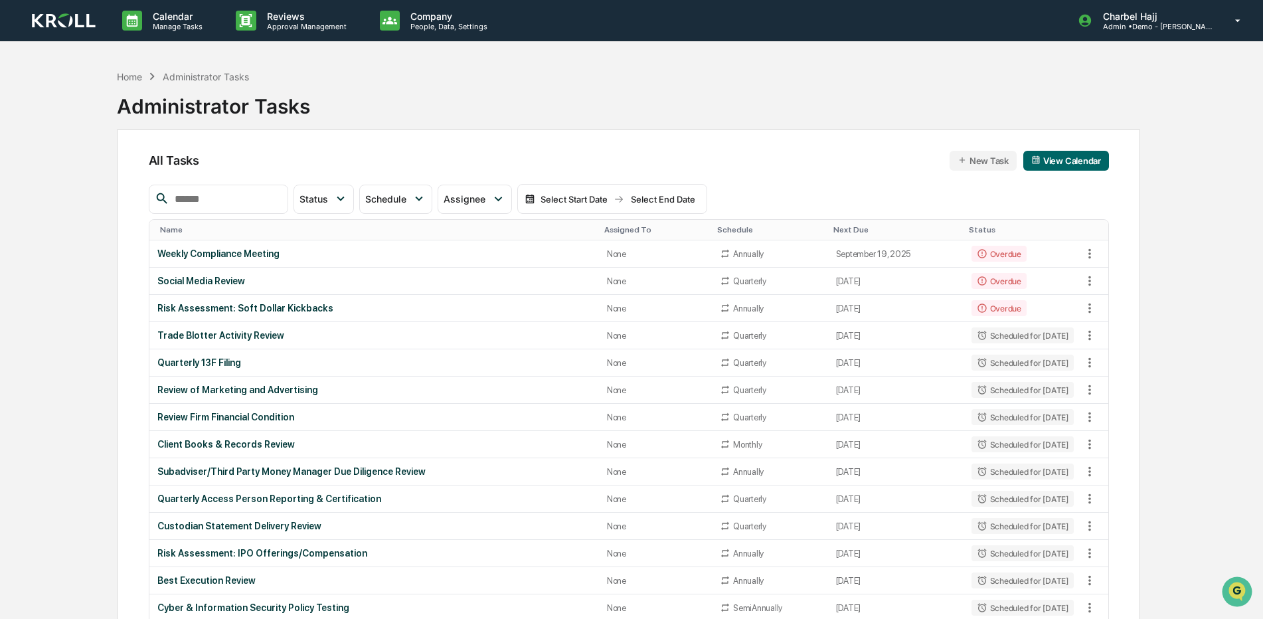
click at [993, 161] on button "New Task" at bounding box center [982, 161] width 67 height 20
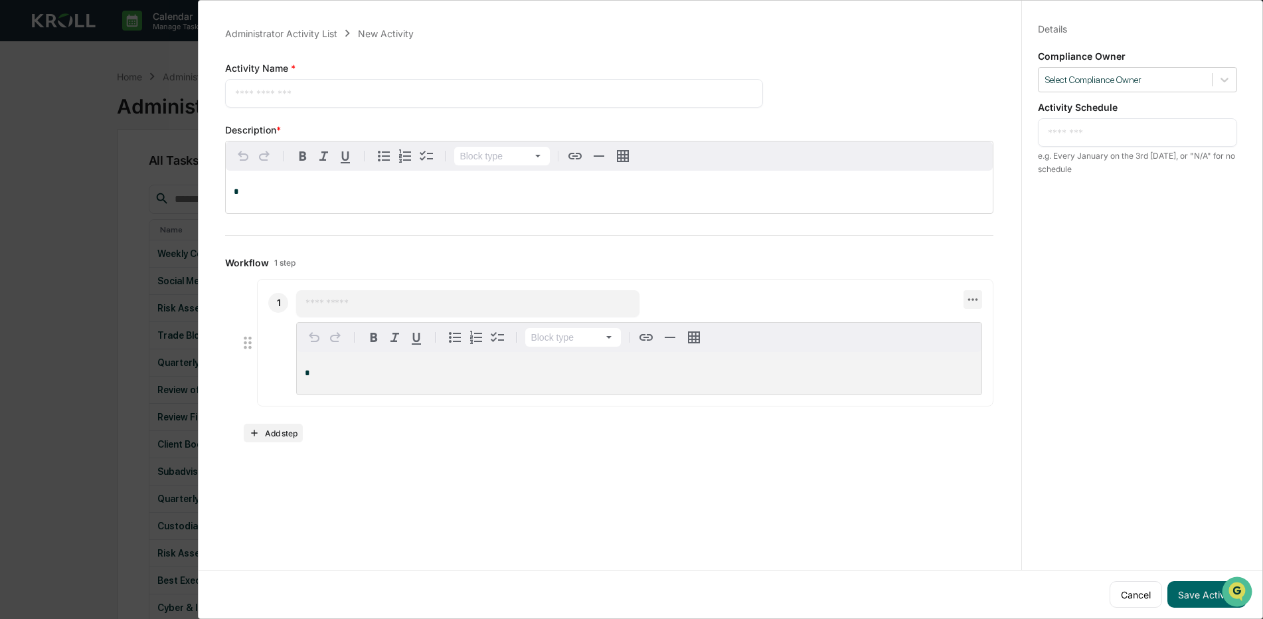
click at [965, 303] on icon at bounding box center [972, 299] width 15 height 15
click at [911, 295] on div at bounding box center [634, 309] width 1269 height 619
click at [1128, 86] on div "Select Compliance Owner" at bounding box center [1124, 80] width 173 height 18
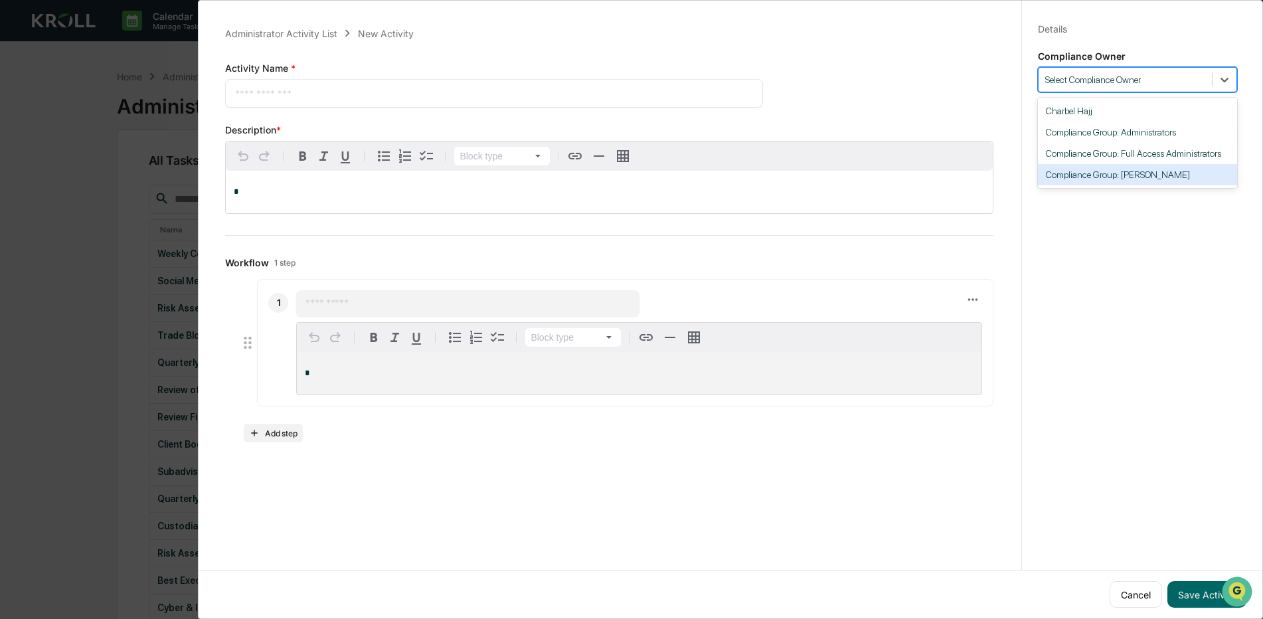
click at [1144, 187] on div "Charbel Hajj Compliance Group: Administrators Compliance Group: Full Access Adm…" at bounding box center [1137, 143] width 199 height 90
click at [1114, 199] on div "Details Save Cancel Compliance Owner 4 results available. Use Up and Down to ch…" at bounding box center [1137, 322] width 232 height 651
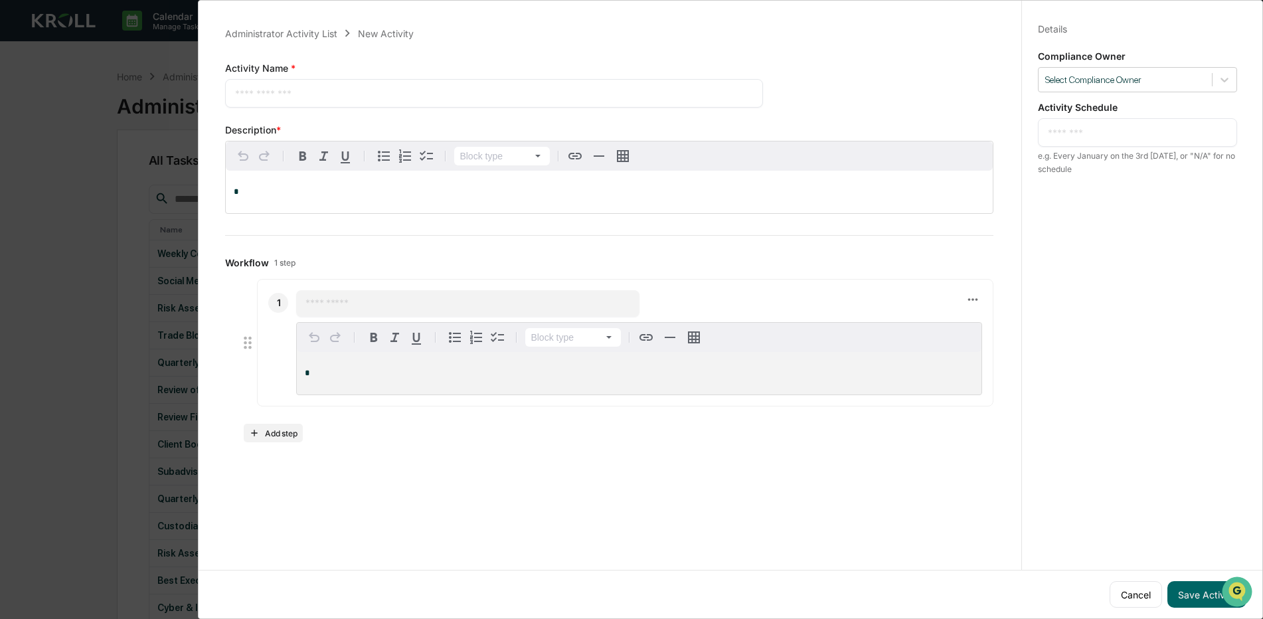
click at [1083, 137] on textarea at bounding box center [1136, 132] width 179 height 14
click at [1065, 199] on div "Details Save Cancel Compliance Owner Select Compliance Owner Activity Schedule …" at bounding box center [1137, 322] width 232 height 651
click at [1114, 133] on textarea "***" at bounding box center [1136, 132] width 179 height 14
click at [1098, 177] on div "Details Save Cancel Compliance Owner Select Compliance Owner Activity Schedule …" at bounding box center [1137, 322] width 232 height 651
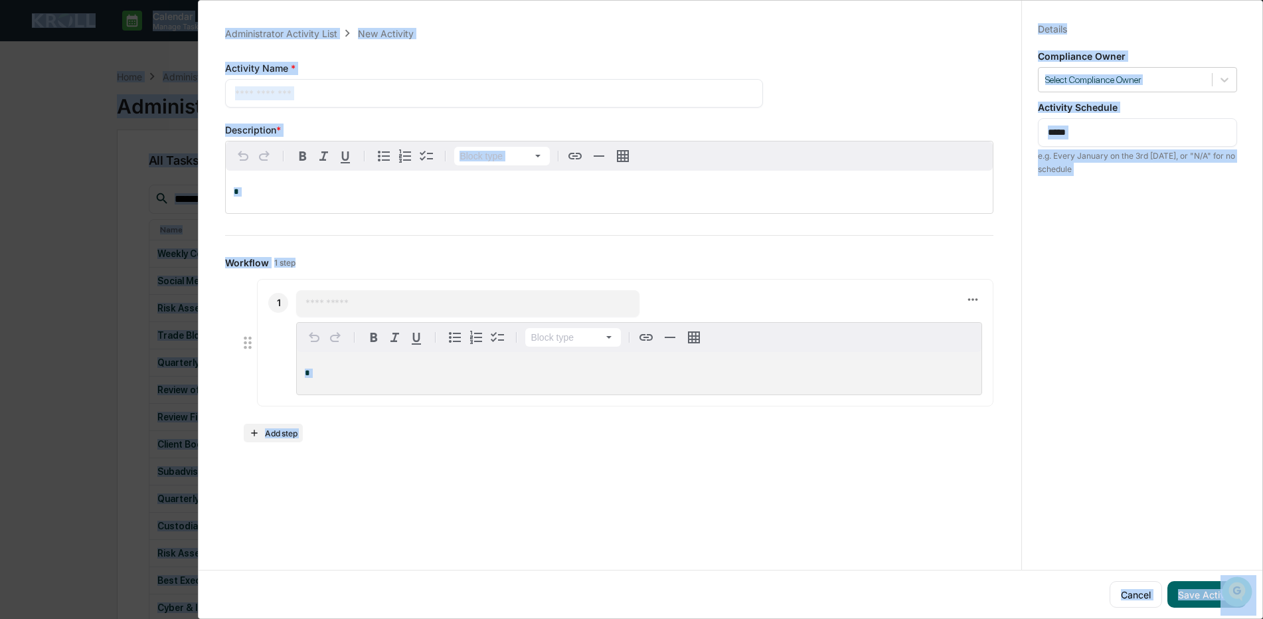
click at [1162, 183] on div "Details Save Cancel Compliance Owner Select Compliance Owner Activity Schedule …" at bounding box center [1137, 322] width 232 height 651
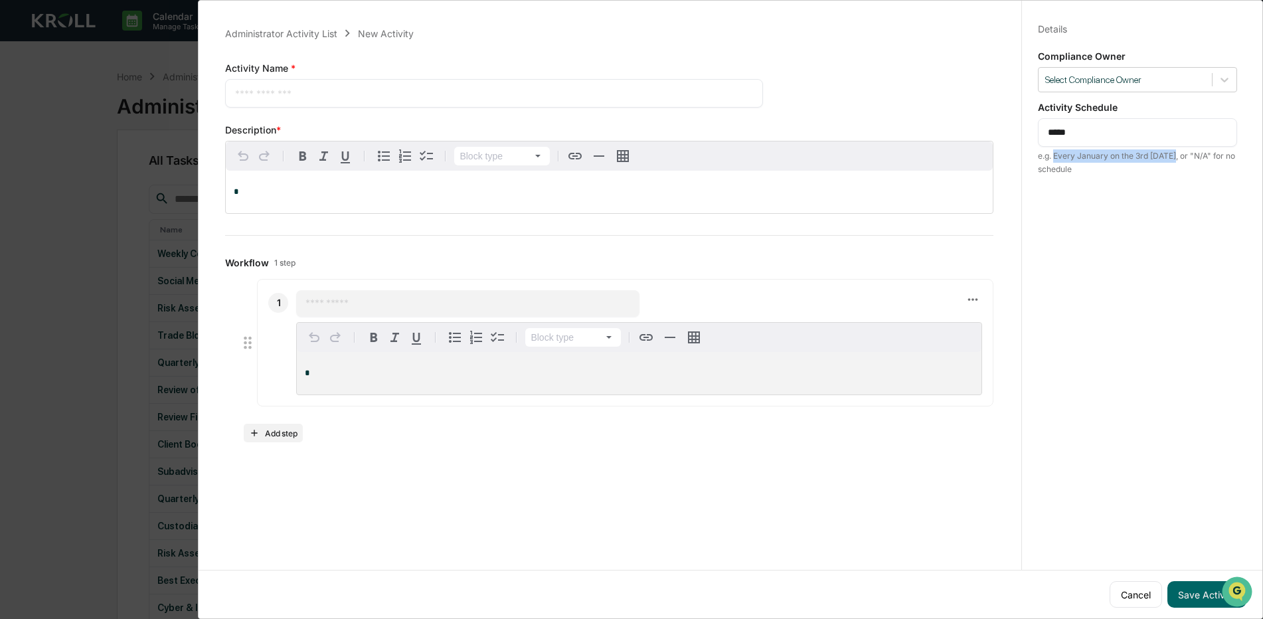
drag, startPoint x: 1174, startPoint y: 154, endPoint x: 1049, endPoint y: 153, distance: 124.8
click at [1049, 153] on div "e.g. Every January on the 3rd [DATE], or "N/A" for no schedule" at bounding box center [1137, 162] width 199 height 27
copy div "Every January on the 3rd [DATE]"
click at [1053, 133] on textarea "*****" at bounding box center [1136, 132] width 179 height 14
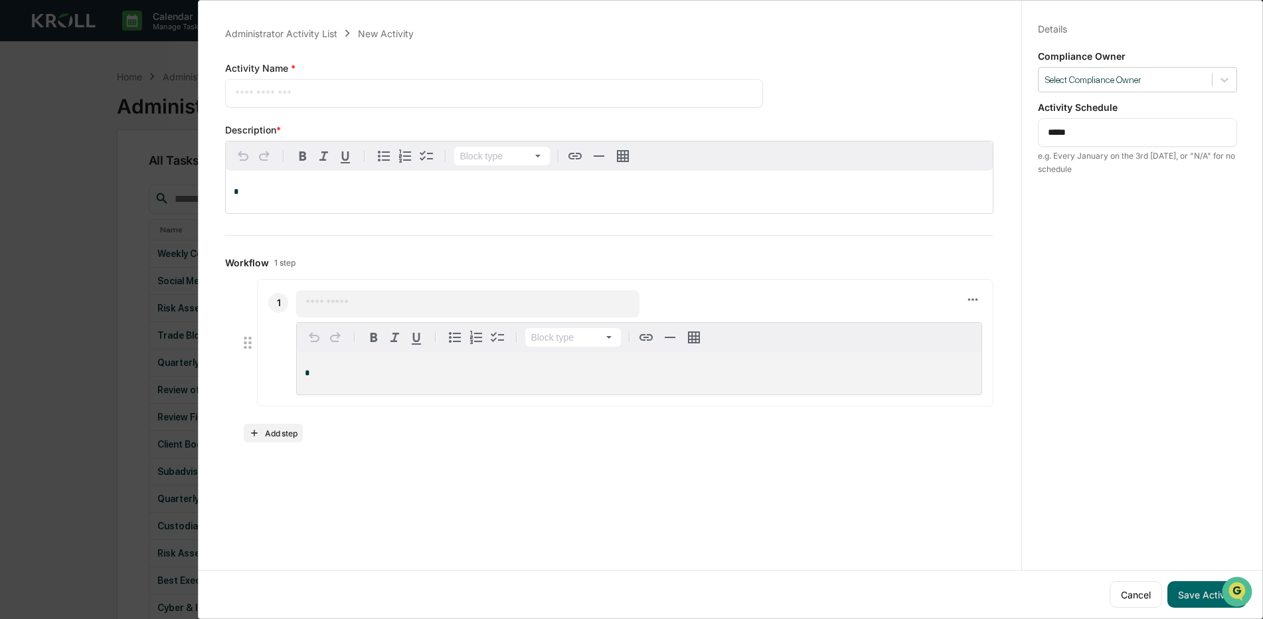
paste textarea "**********"
type textarea "**********"
click at [1082, 200] on div "**********" at bounding box center [1137, 322] width 232 height 651
click at [420, 96] on textarea at bounding box center [494, 93] width 518 height 14
paste textarea "**********"
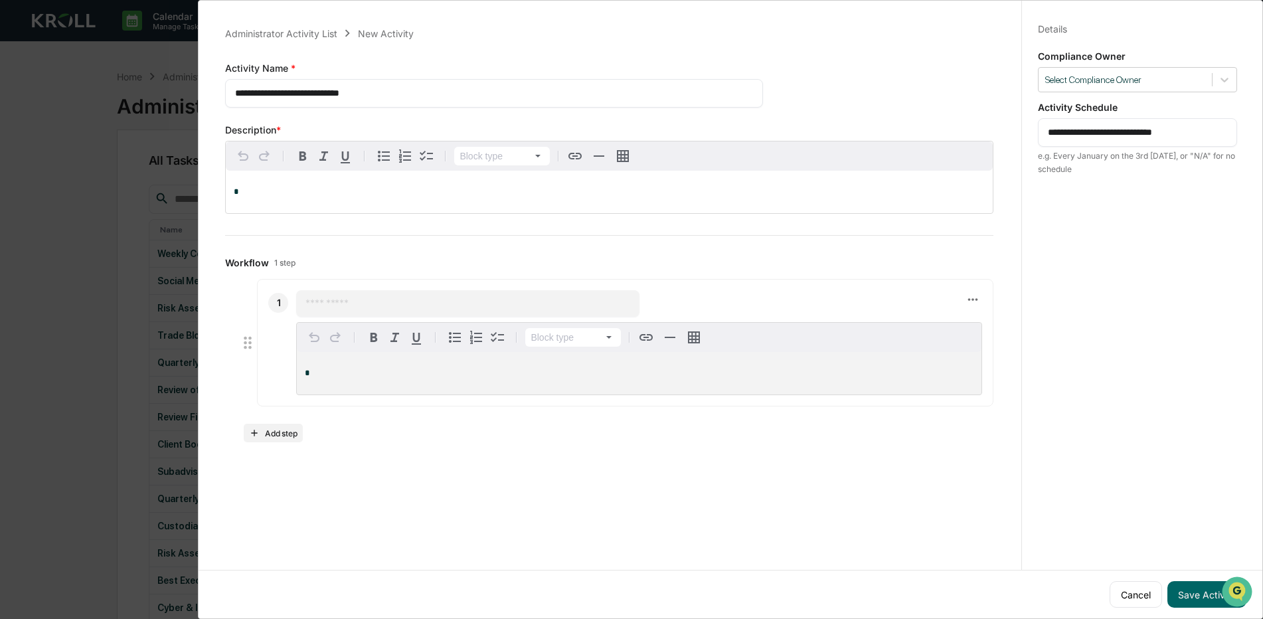
click at [392, 187] on div "*" at bounding box center [609, 192] width 767 height 42
click at [279, 431] on button "Add step" at bounding box center [273, 433] width 58 height 19
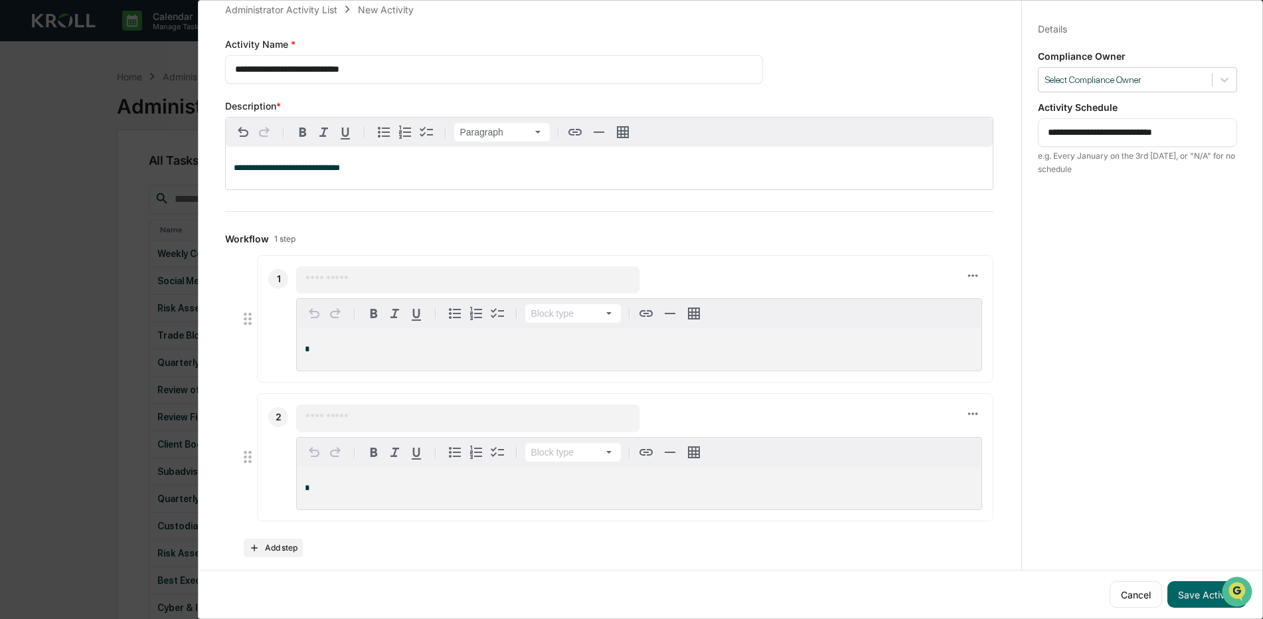
scroll to position [37, 0]
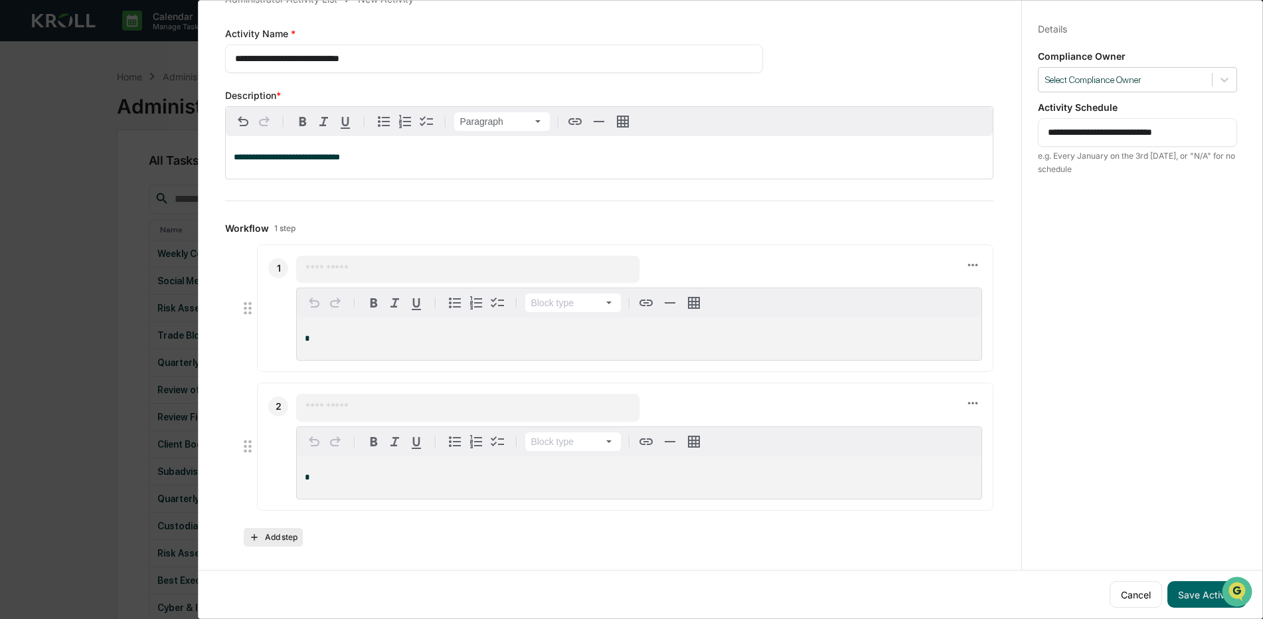
click at [270, 532] on button "Add step" at bounding box center [273, 537] width 58 height 19
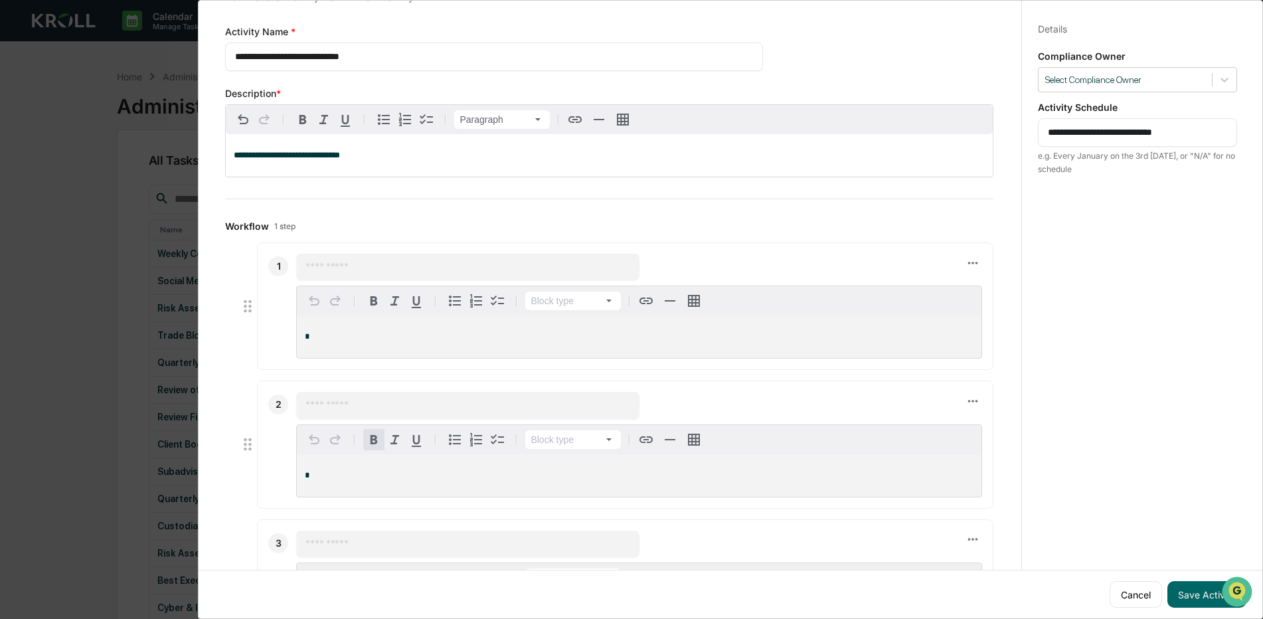
scroll to position [175, 0]
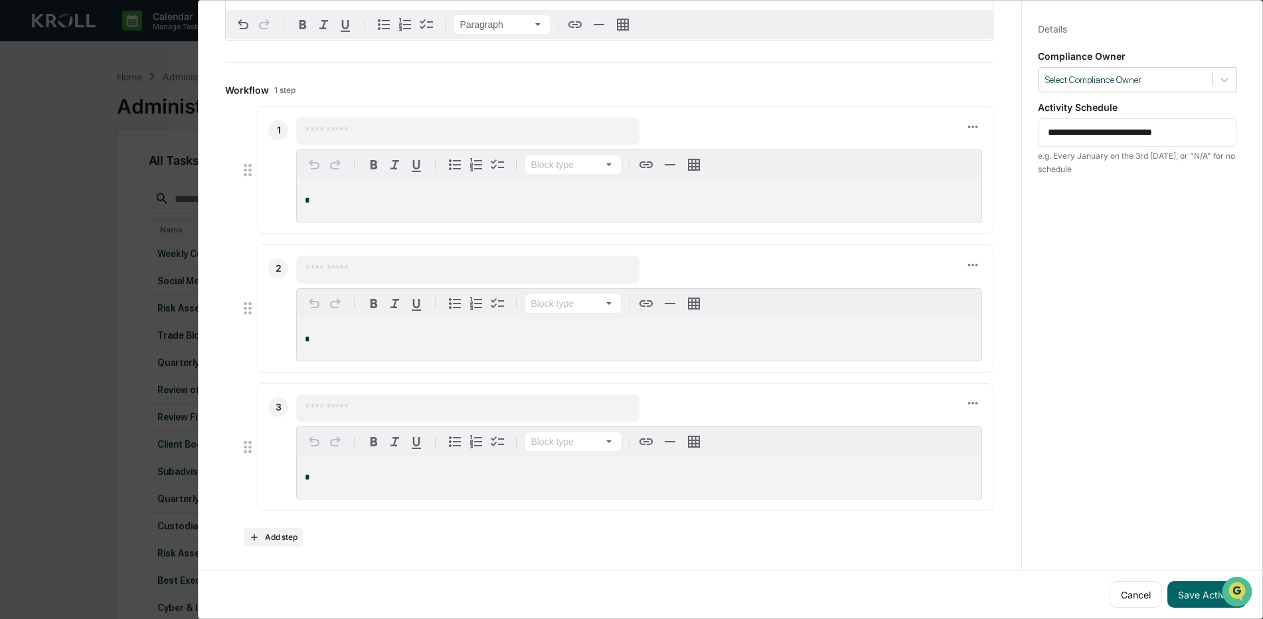
click at [464, 481] on p "*" at bounding box center [639, 477] width 668 height 9
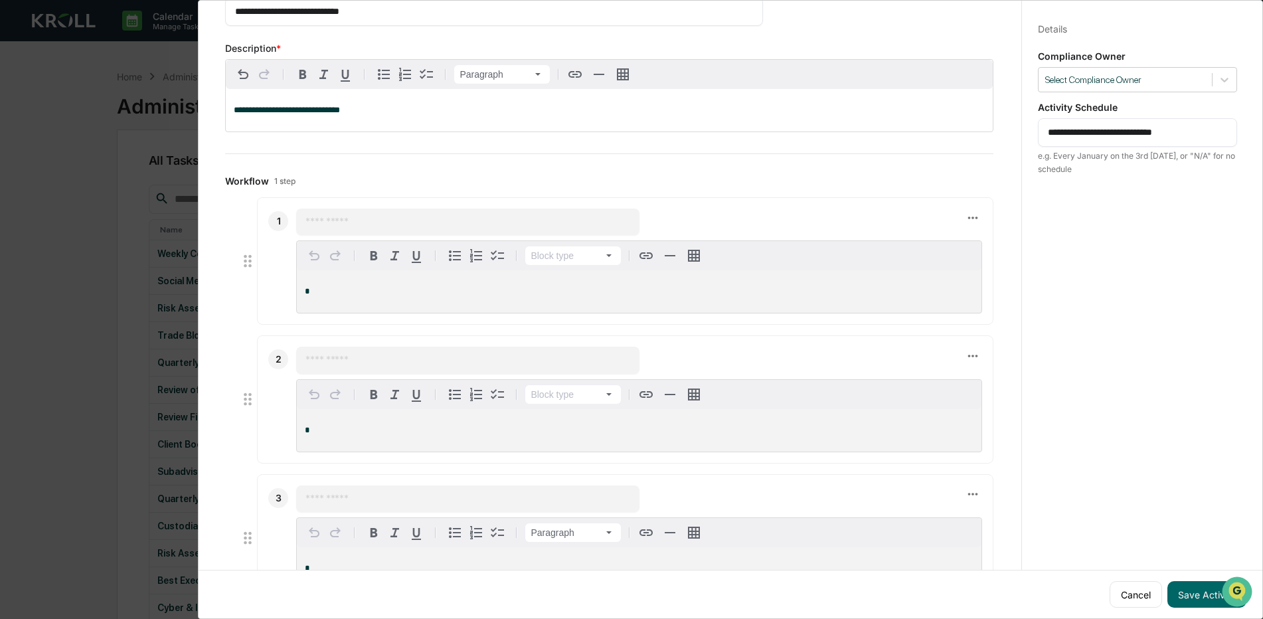
scroll to position [0, 0]
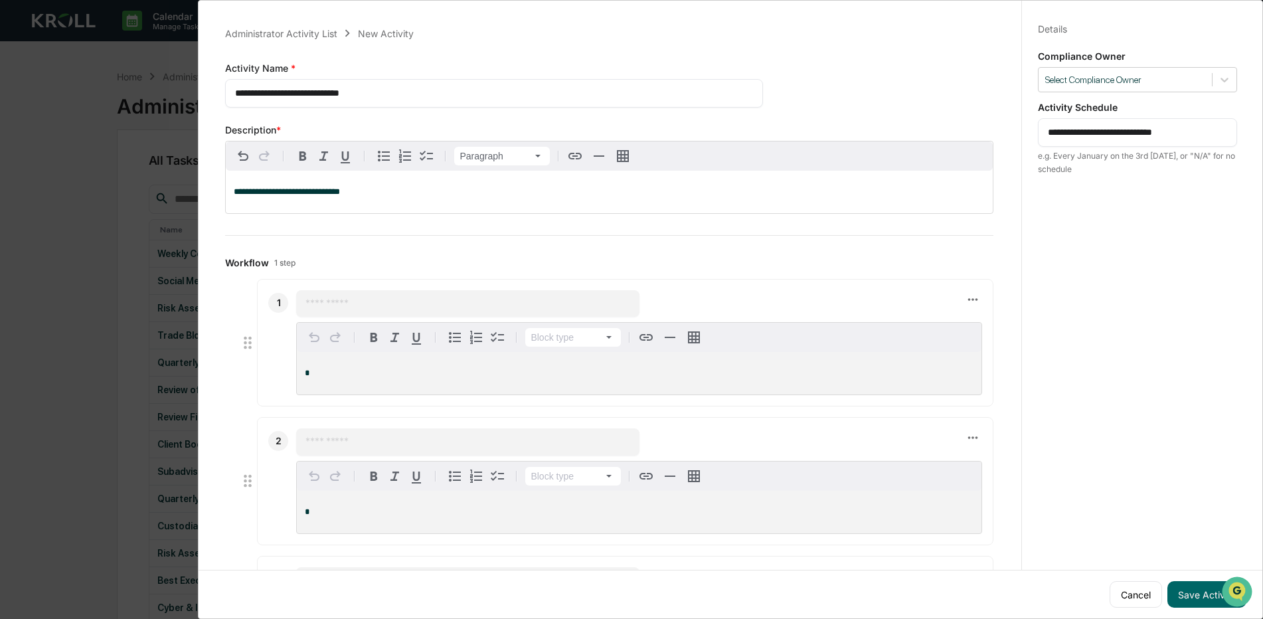
drag, startPoint x: 338, startPoint y: 81, endPoint x: 339, endPoint y: 90, distance: 9.3
click at [338, 82] on div "**********" at bounding box center [494, 93] width 538 height 29
click at [339, 96] on textarea "**********" at bounding box center [489, 93] width 508 height 14
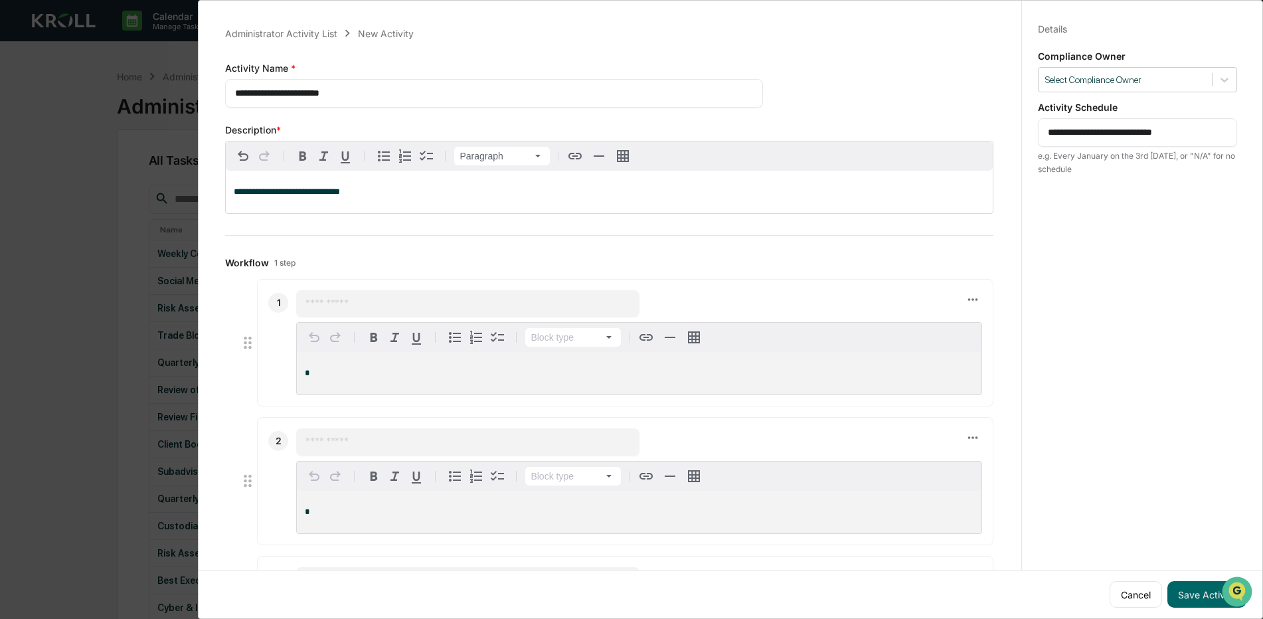
type textarea "**********"
click at [372, 193] on p "**********" at bounding box center [609, 191] width 751 height 9
click at [371, 193] on p "**********" at bounding box center [609, 191] width 751 height 9
drag, startPoint x: 1136, startPoint y: 591, endPoint x: 1107, endPoint y: 590, distance: 29.2
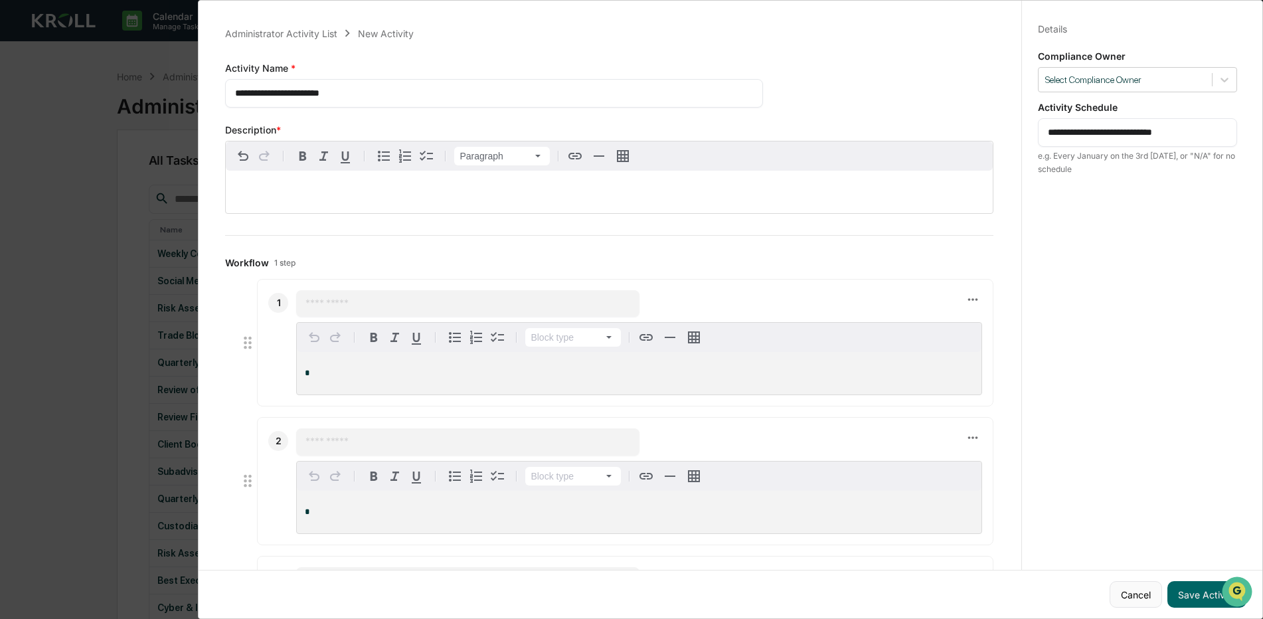
click at [1136, 592] on button "Cancel" at bounding box center [1135, 594] width 52 height 27
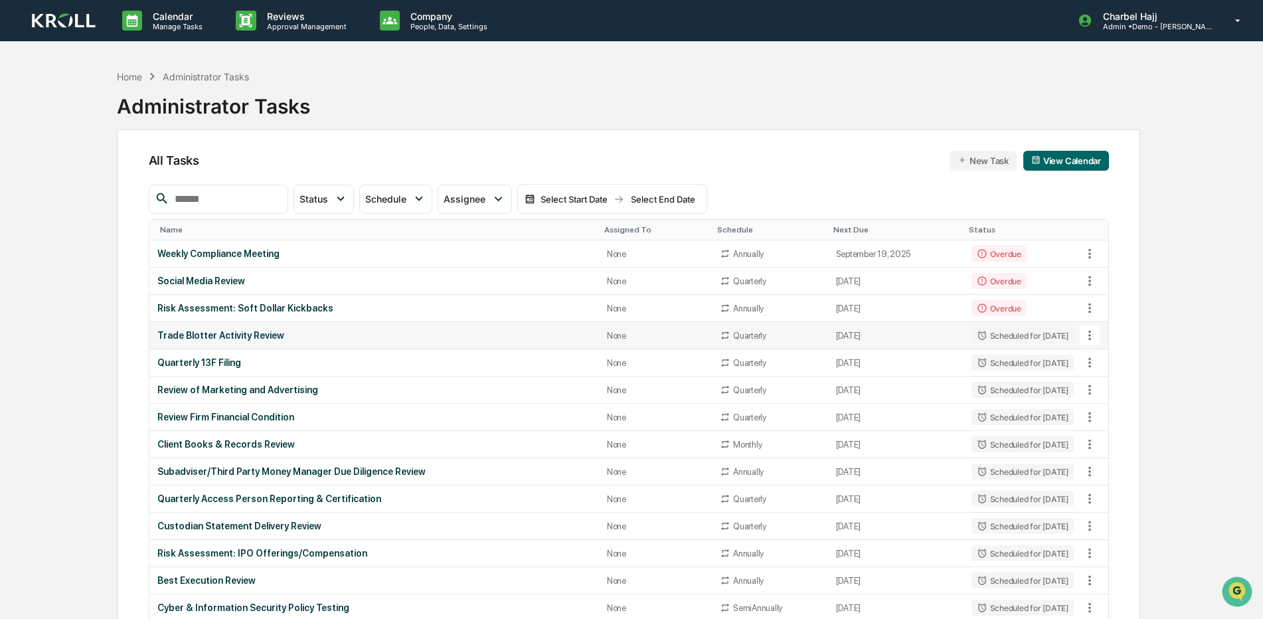
click at [455, 332] on div "Trade Blotter Activity Review" at bounding box center [373, 335] width 433 height 11
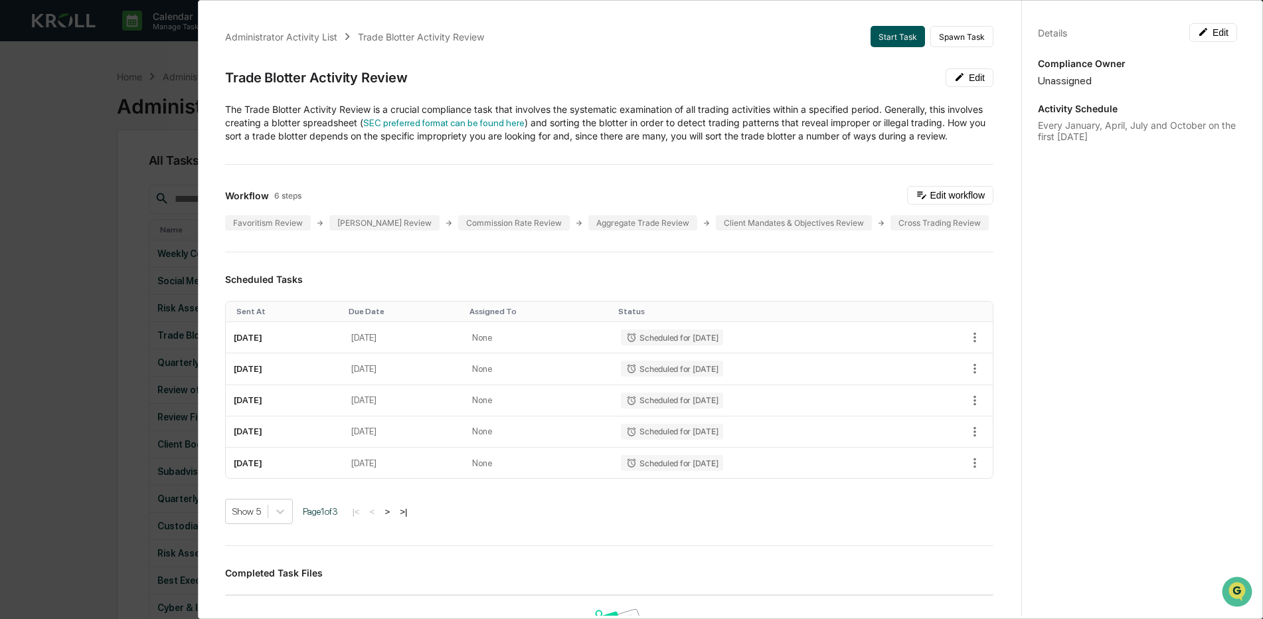
click at [891, 35] on button "Start Task" at bounding box center [897, 36] width 54 height 21
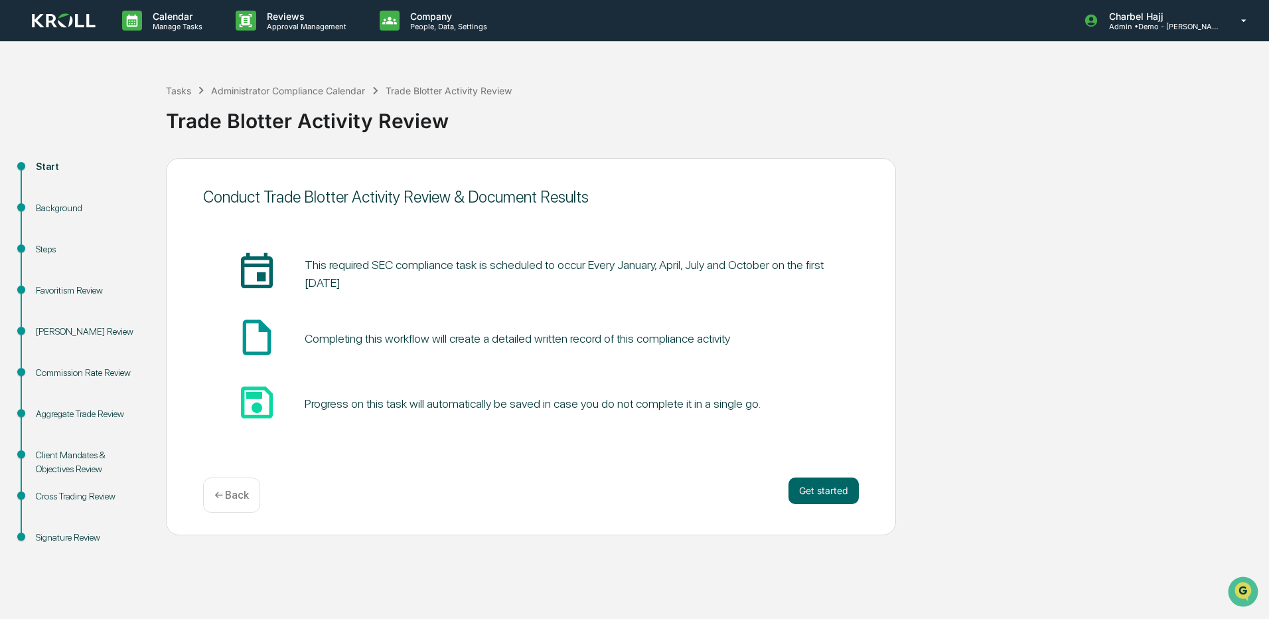
click at [77, 289] on div "Favoritism Review" at bounding box center [90, 290] width 109 height 14
click at [75, 289] on div "Favoritism Review" at bounding box center [90, 290] width 109 height 14
click at [807, 488] on button "Get started" at bounding box center [824, 490] width 70 height 27
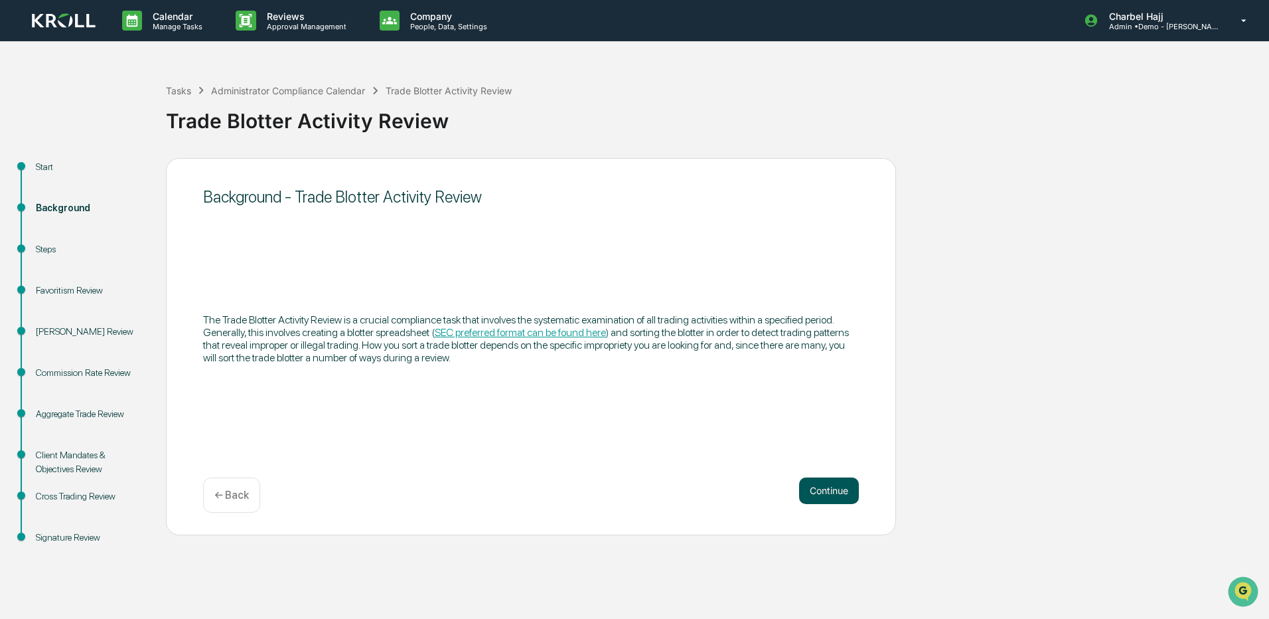
click at [819, 493] on button "Continue" at bounding box center [829, 490] width 60 height 27
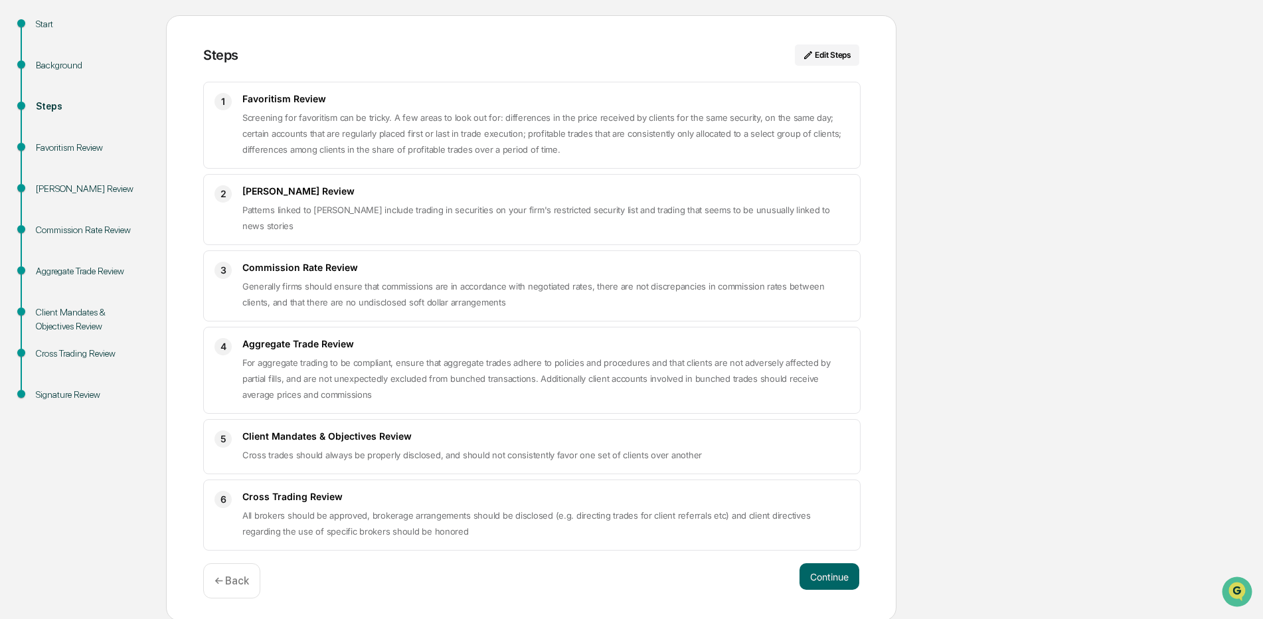
scroll to position [145, 0]
click at [842, 578] on button "Continue" at bounding box center [829, 574] width 60 height 27
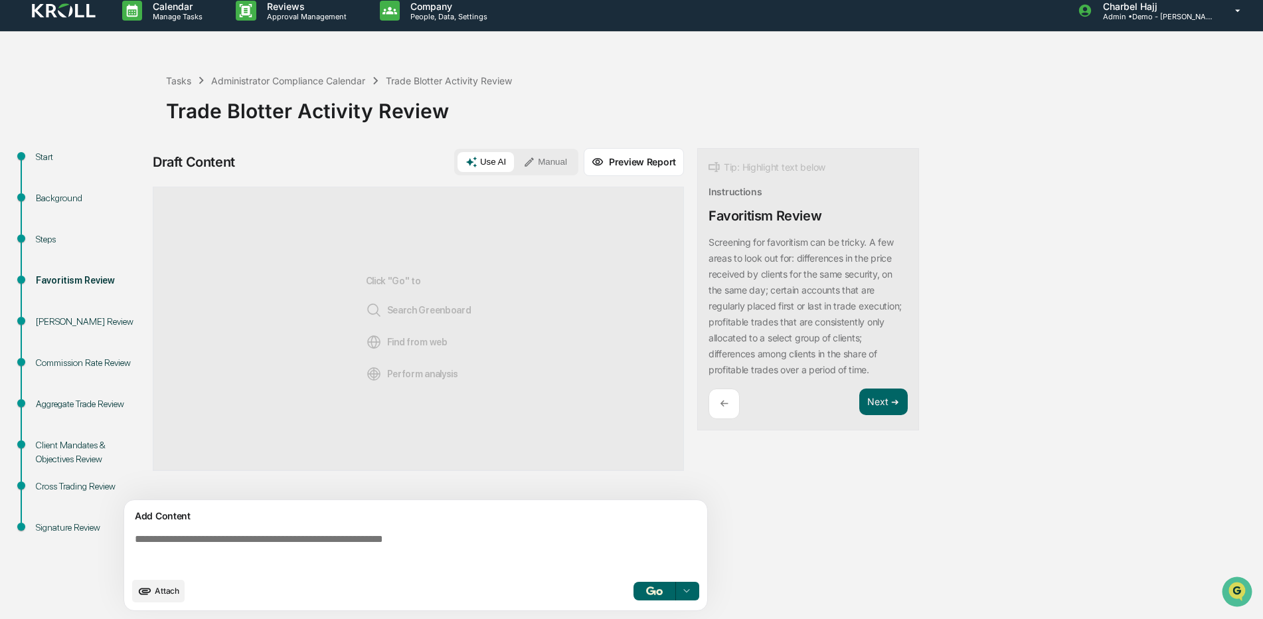
click at [560, 170] on button "Manual" at bounding box center [545, 162] width 60 height 20
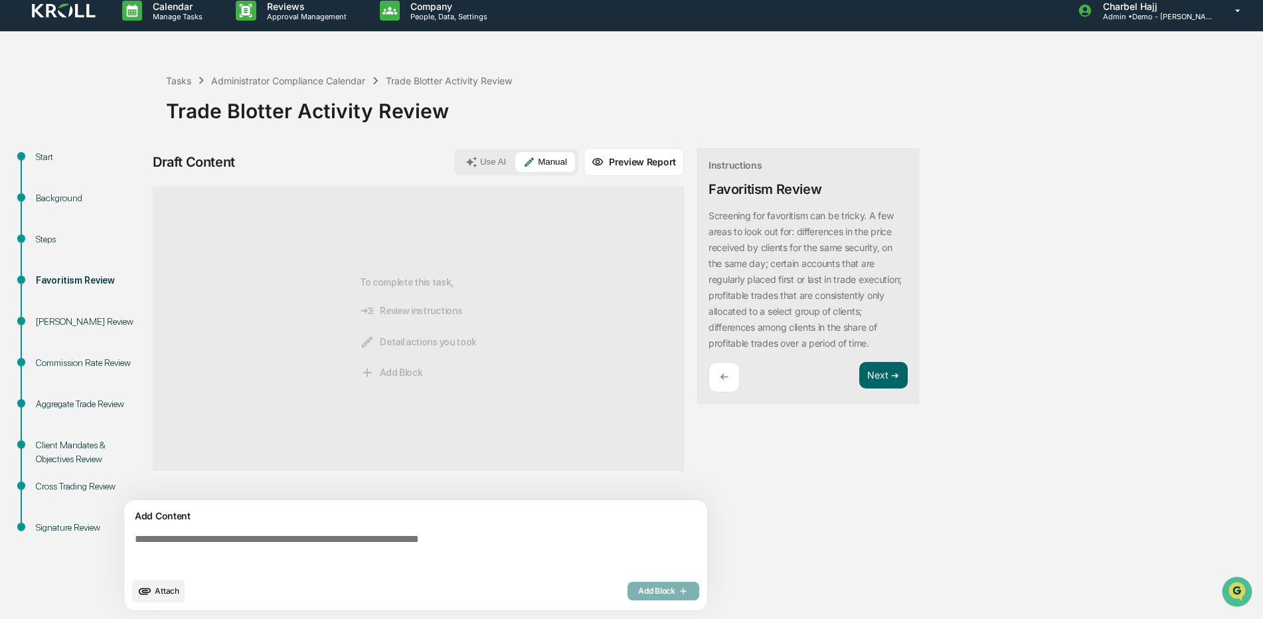
click at [412, 557] on textarea at bounding box center [418, 552] width 578 height 48
click at [504, 169] on button "Use AI" at bounding box center [485, 162] width 56 height 20
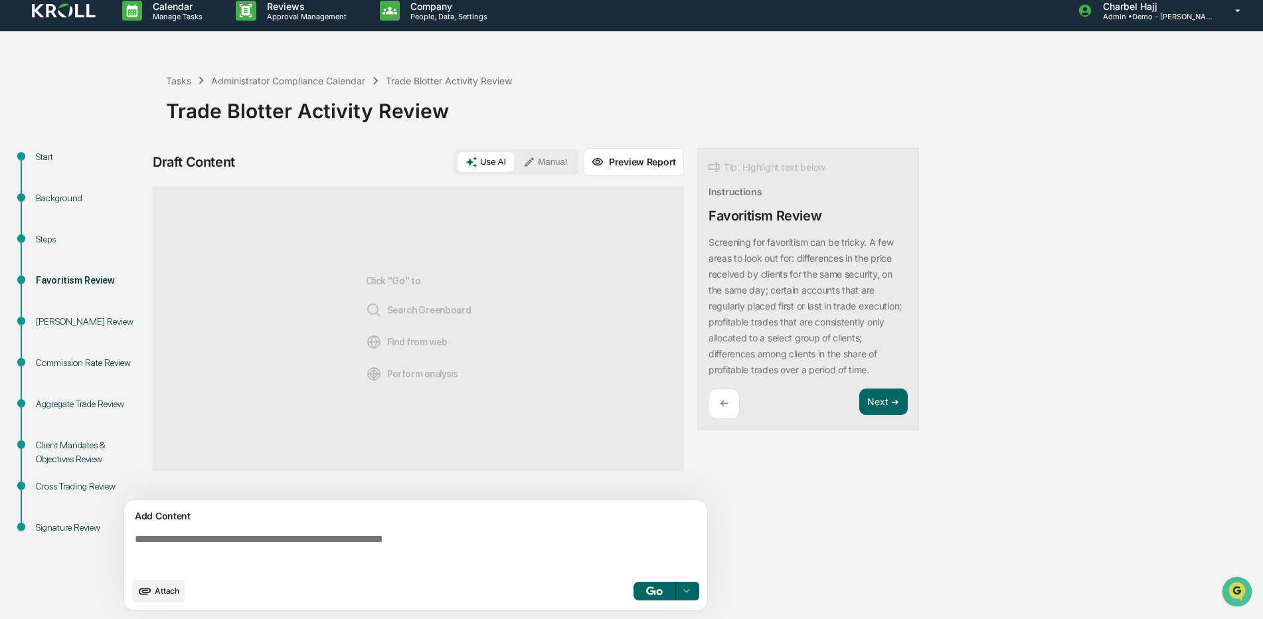
click at [550, 162] on button "Manual" at bounding box center [545, 162] width 60 height 20
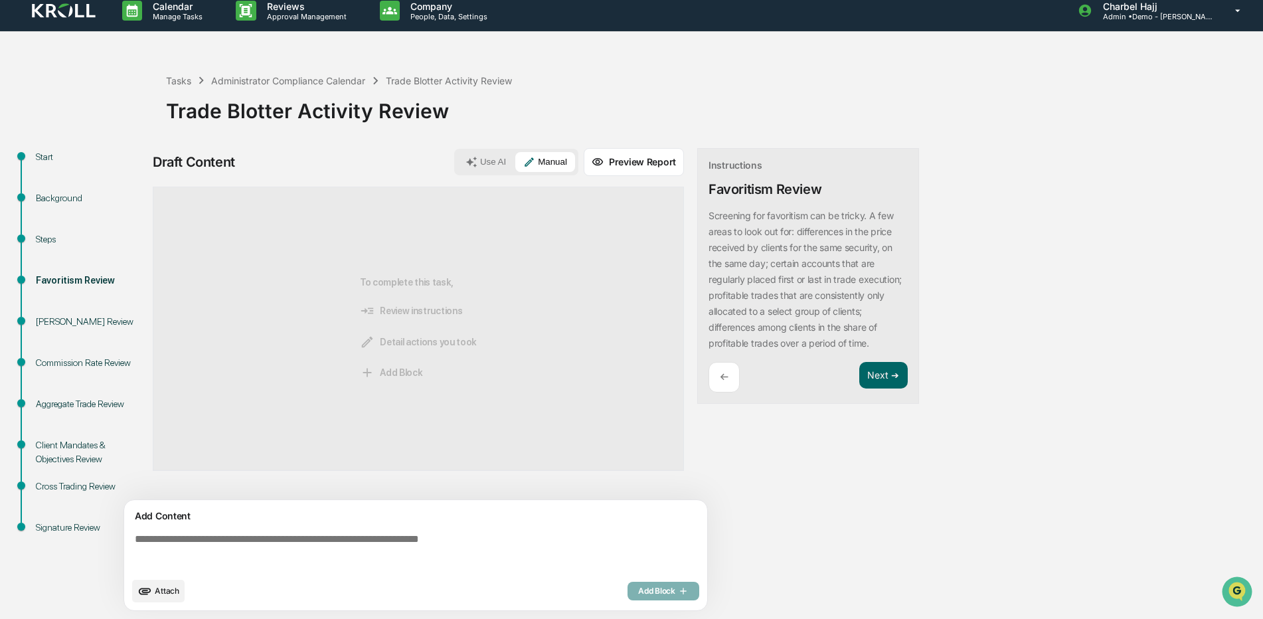
click at [313, 556] on textarea at bounding box center [418, 552] width 578 height 48
click at [656, 588] on div "Add Block" at bounding box center [663, 590] width 72 height 19
click at [372, 562] on textarea at bounding box center [418, 552] width 578 height 48
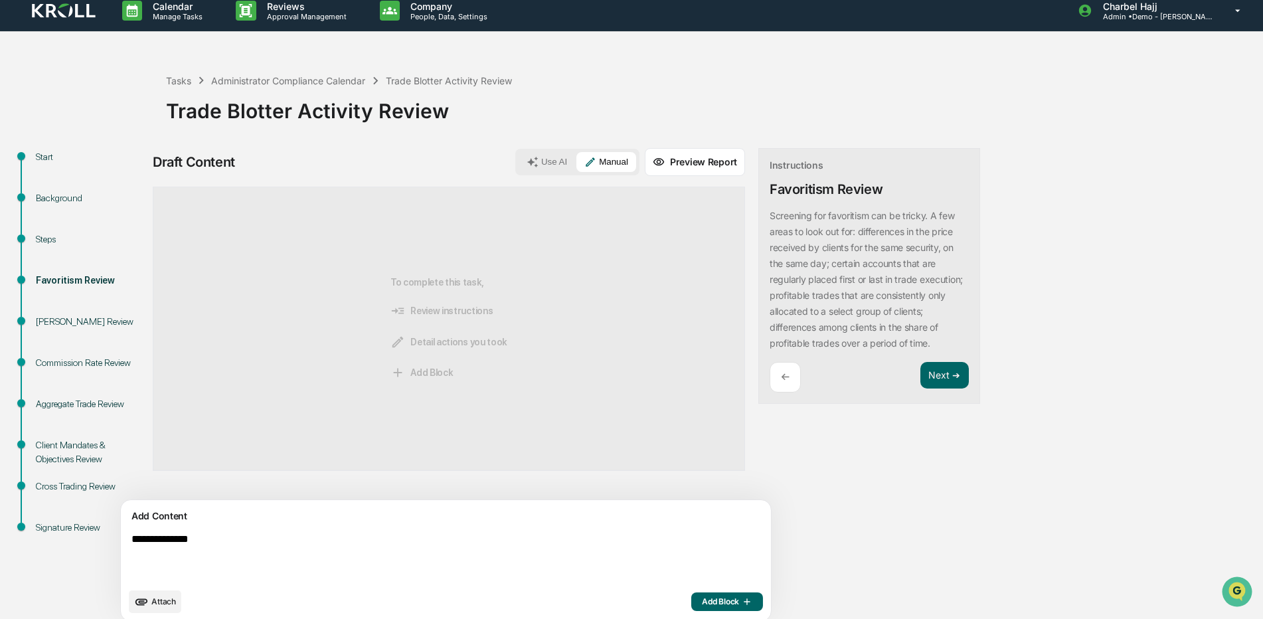
type textarea "**********"
click at [702, 601] on span "Add Block" at bounding box center [727, 601] width 50 height 11
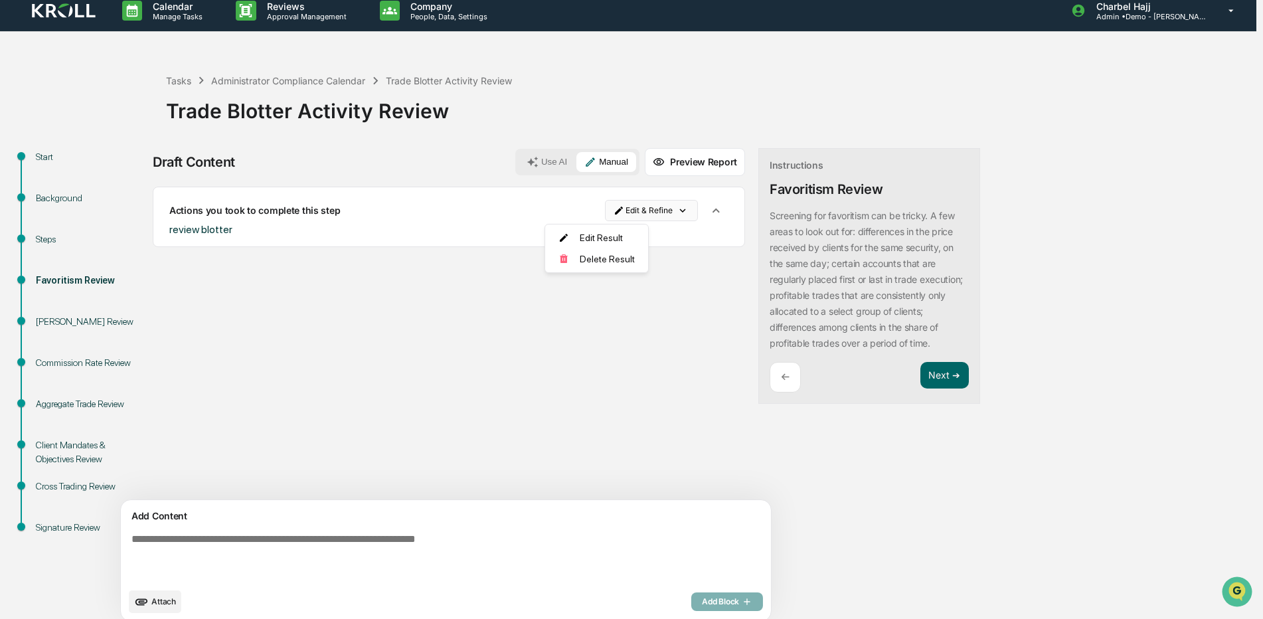
click at [579, 211] on html "Calendar Manage Tasks Reviews Approval Management Company People, Data, Setting…" at bounding box center [631, 299] width 1263 height 619
click at [422, 228] on html "Calendar Manage Tasks Reviews Approval Management Company People, Data, Setting…" at bounding box center [634, 299] width 1269 height 619
click at [204, 544] on textarea at bounding box center [415, 557] width 578 height 58
click at [518, 157] on button "Use AI" at bounding box center [546, 162] width 56 height 20
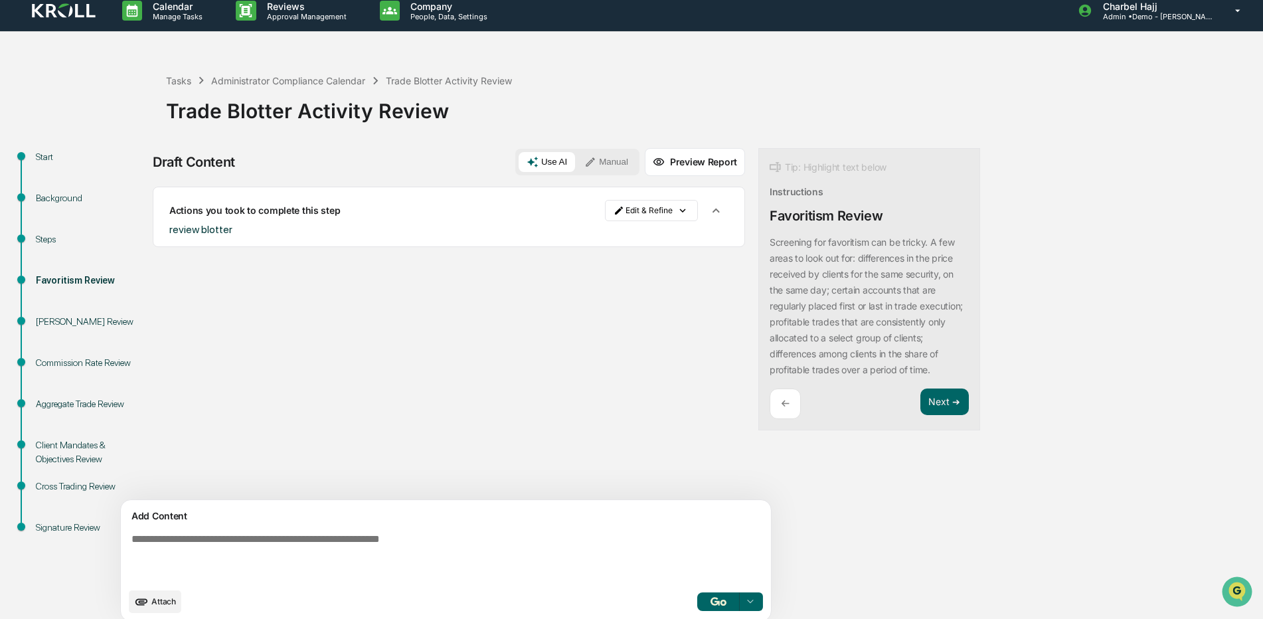
click at [295, 536] on textarea at bounding box center [415, 557] width 578 height 58
click at [747, 600] on icon at bounding box center [749, 600] width 5 height 3
click at [674, 581] on span "Perform Analysis with Information" at bounding box center [666, 577] width 153 height 21
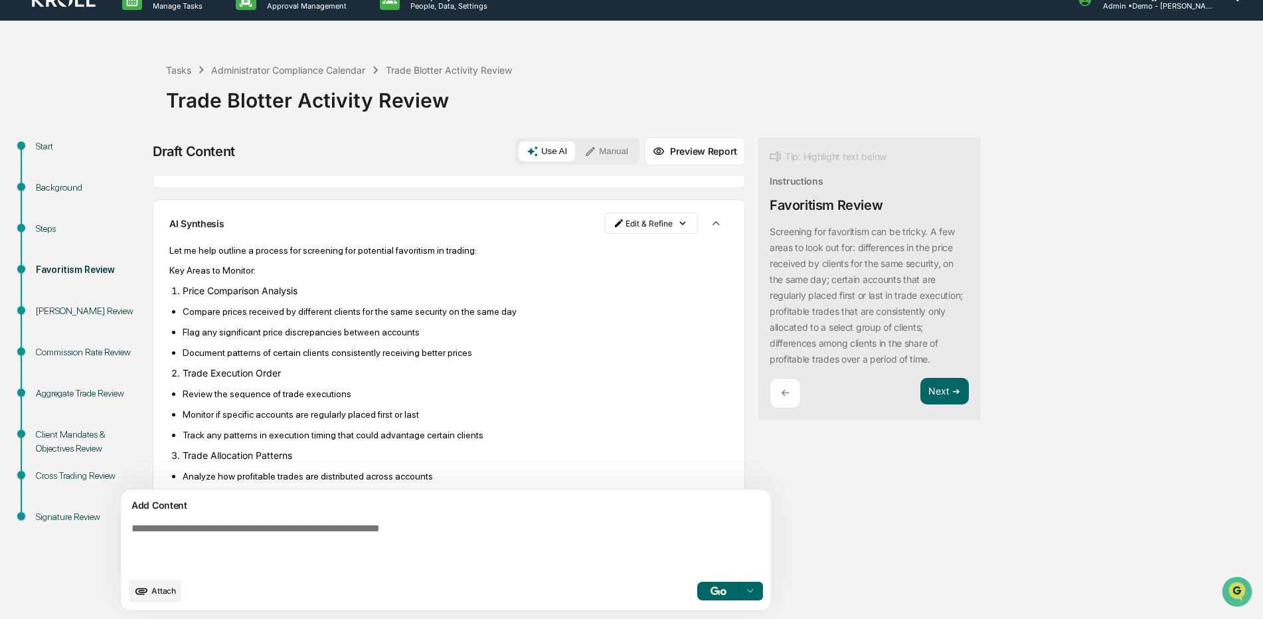
scroll to position [0, 0]
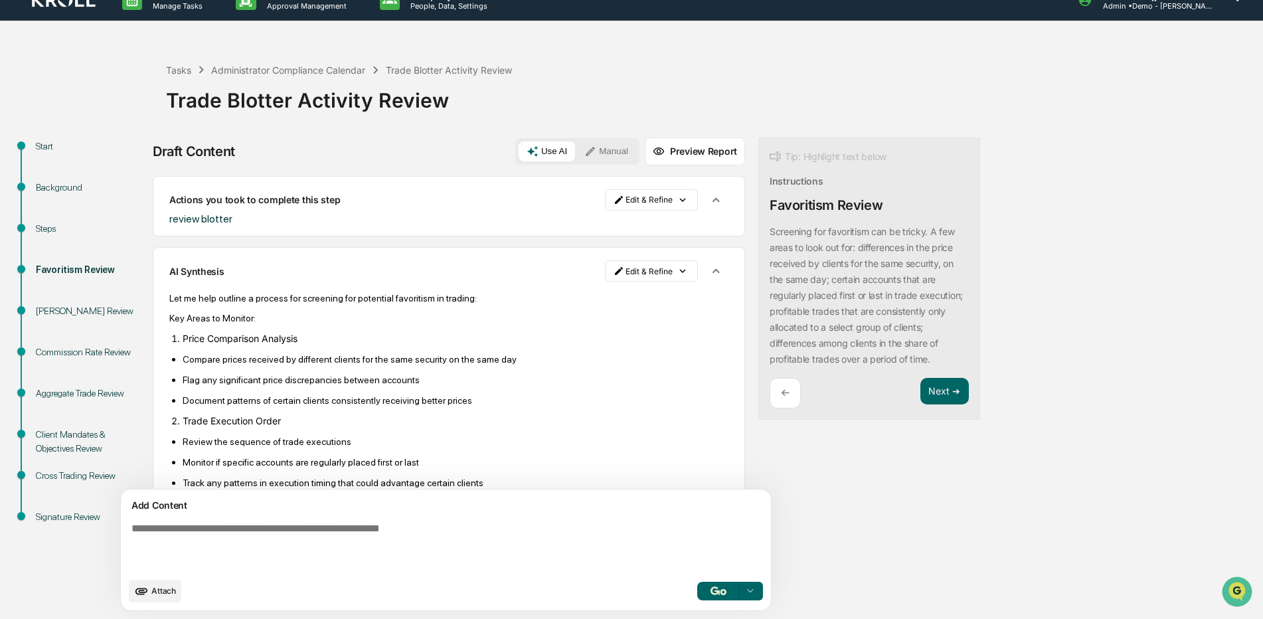
click at [708, 268] on icon "button" at bounding box center [715, 271] width 15 height 15
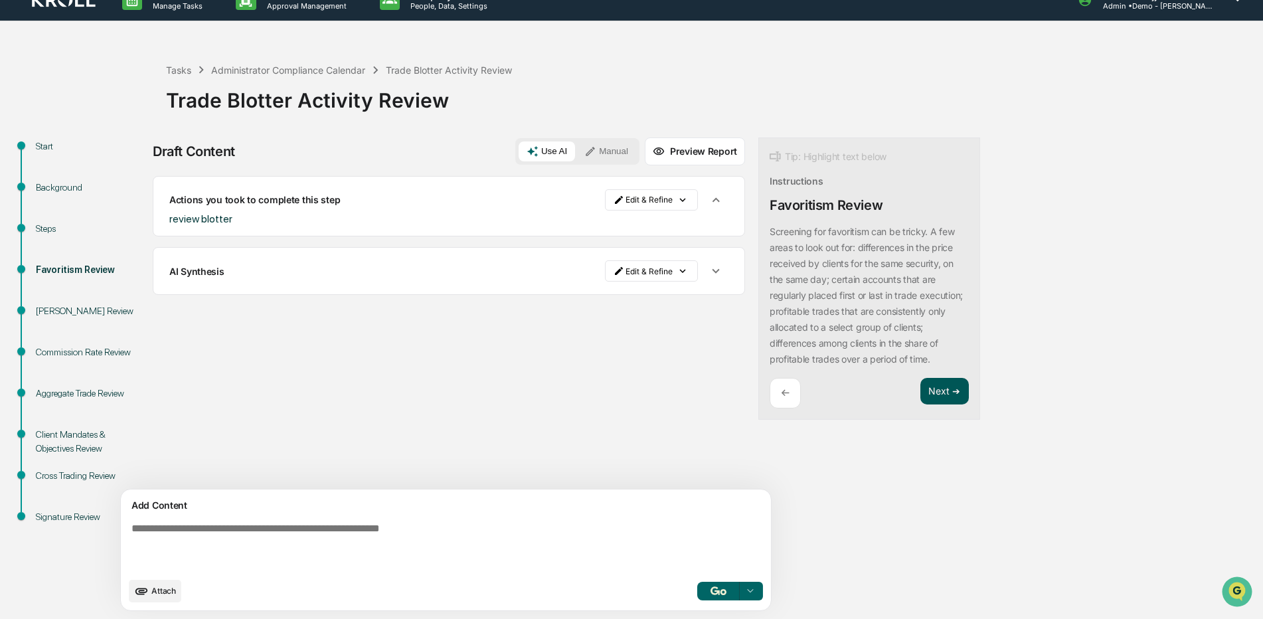
click at [920, 402] on button "Next ➔" at bounding box center [944, 391] width 48 height 27
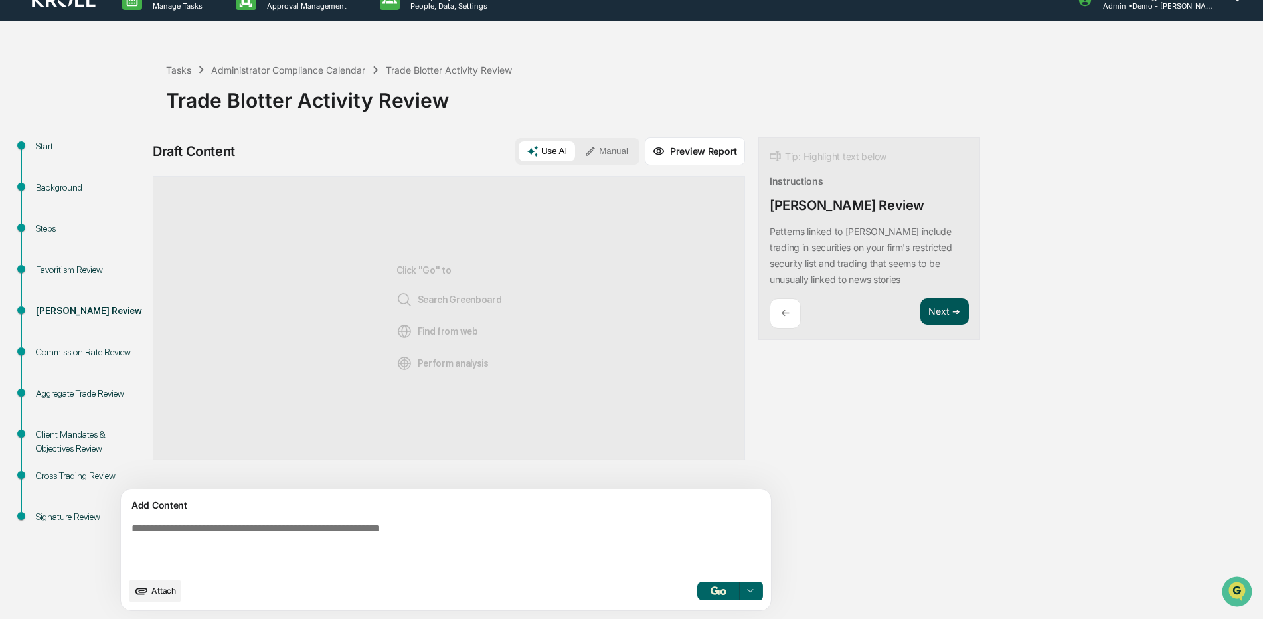
click at [920, 320] on button "Next ➔" at bounding box center [944, 311] width 48 height 27
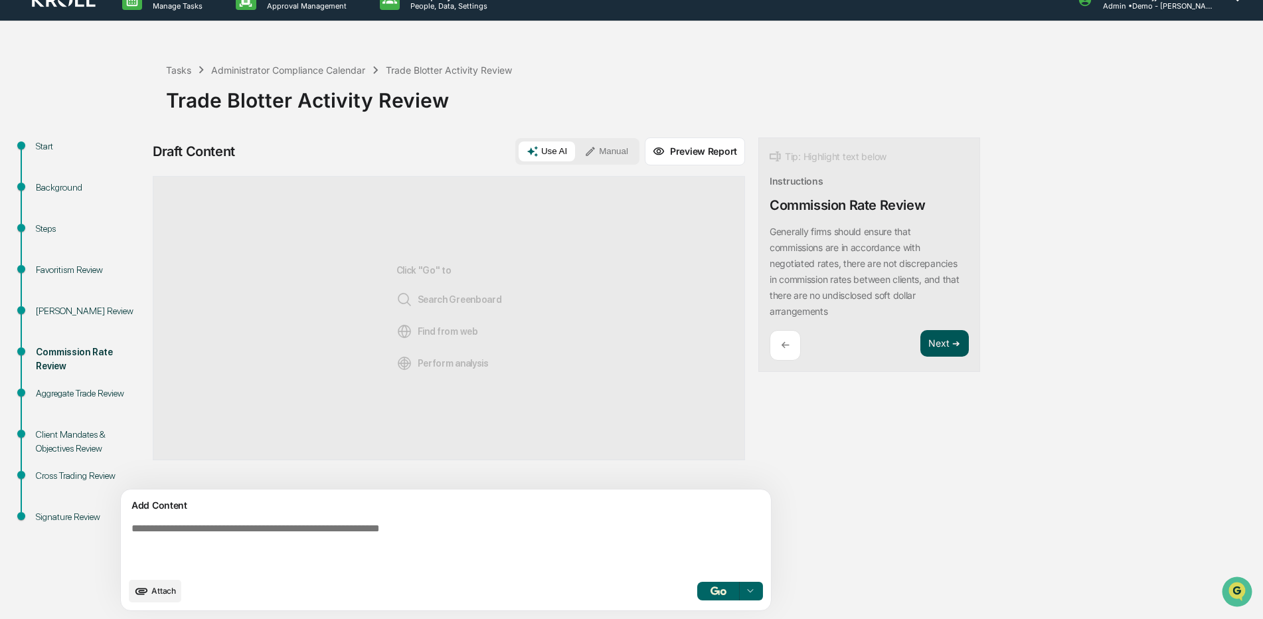
click at [920, 346] on button "Next ➔" at bounding box center [944, 343] width 48 height 27
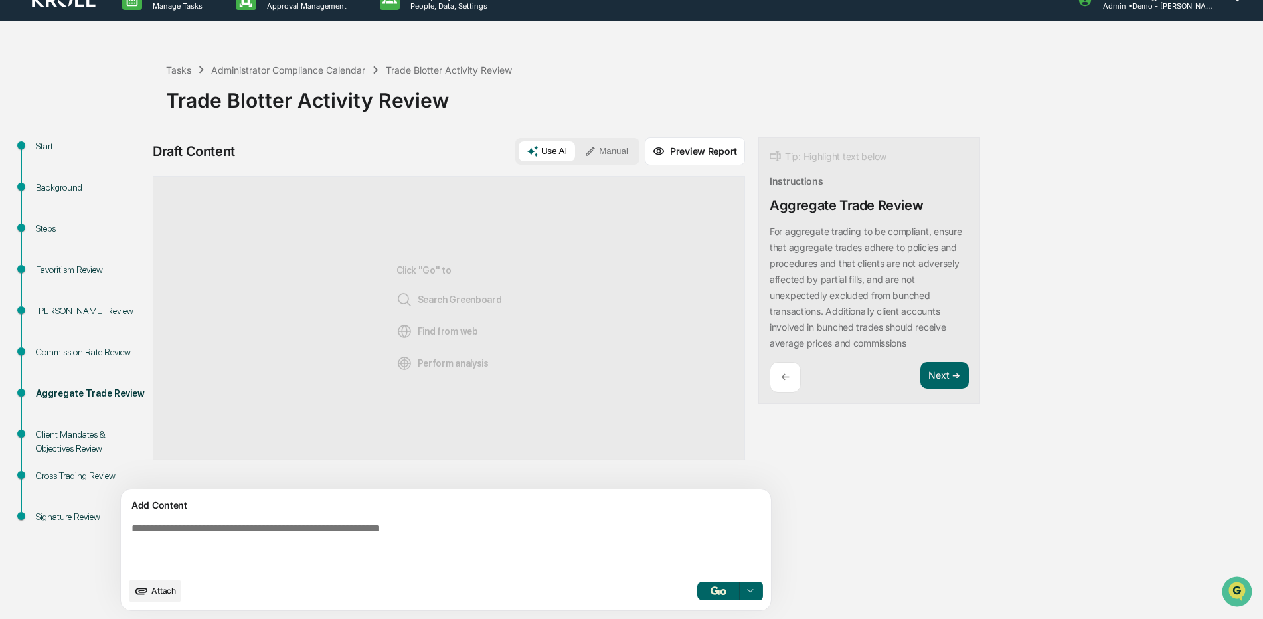
click at [645, 154] on button "Preview Report" at bounding box center [695, 151] width 100 height 28
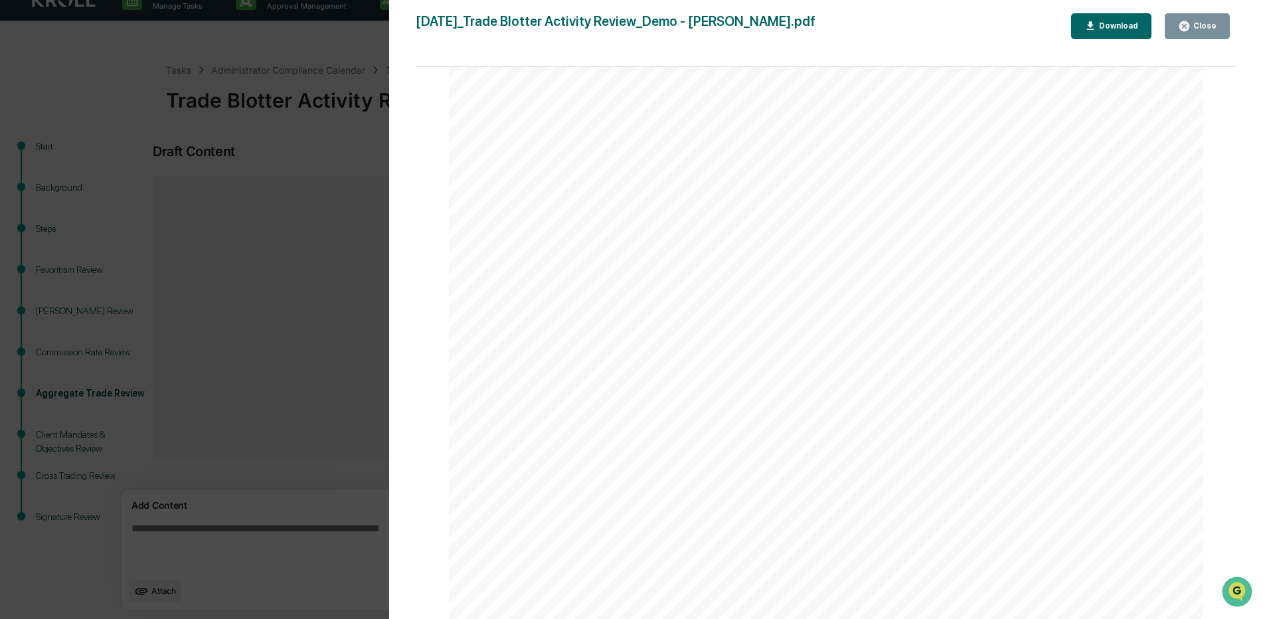
scroll to position [1656, 0]
click at [552, 591] on div "Trade Allocation Patterns 1. Analyze how profitable trades are distributed acro…" at bounding box center [826, 85] width 754 height 1067
click at [552, 592] on div "Trade Allocation Patterns 1. Analyze how profitable trades are distributed acro…" at bounding box center [826, 85] width 754 height 1067
click at [1199, 29] on div "Close" at bounding box center [1203, 25] width 26 height 9
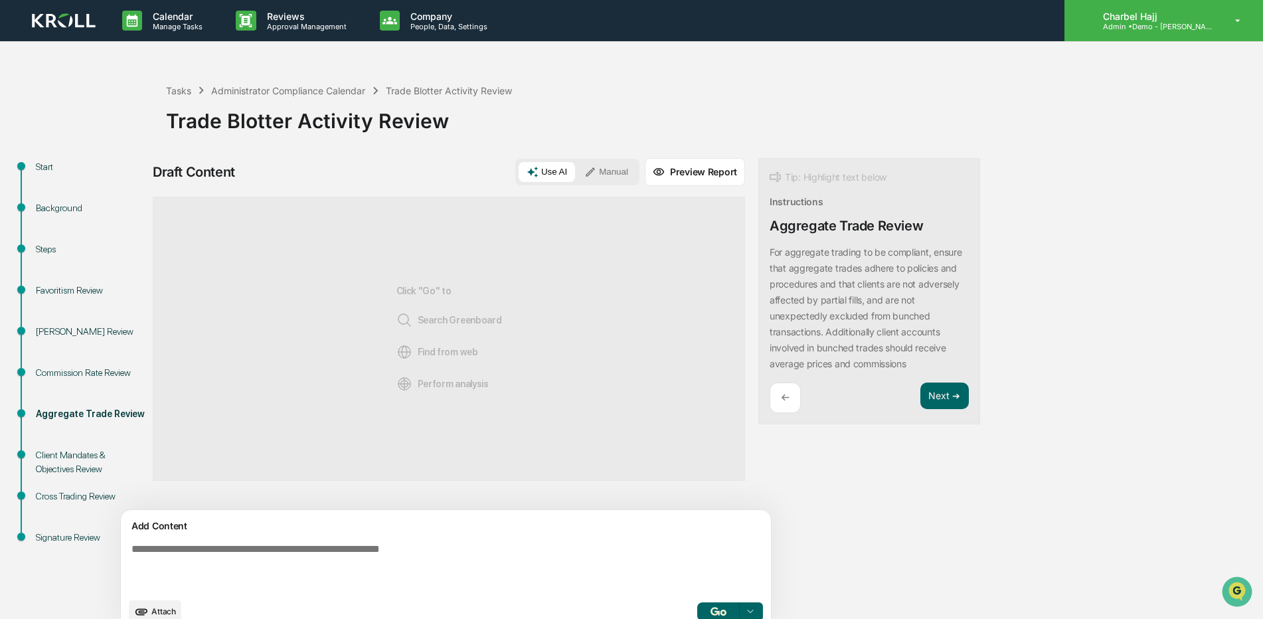
click at [1190, 31] on p "Admin • Demo - [PERSON_NAME]" at bounding box center [1153, 26] width 123 height 9
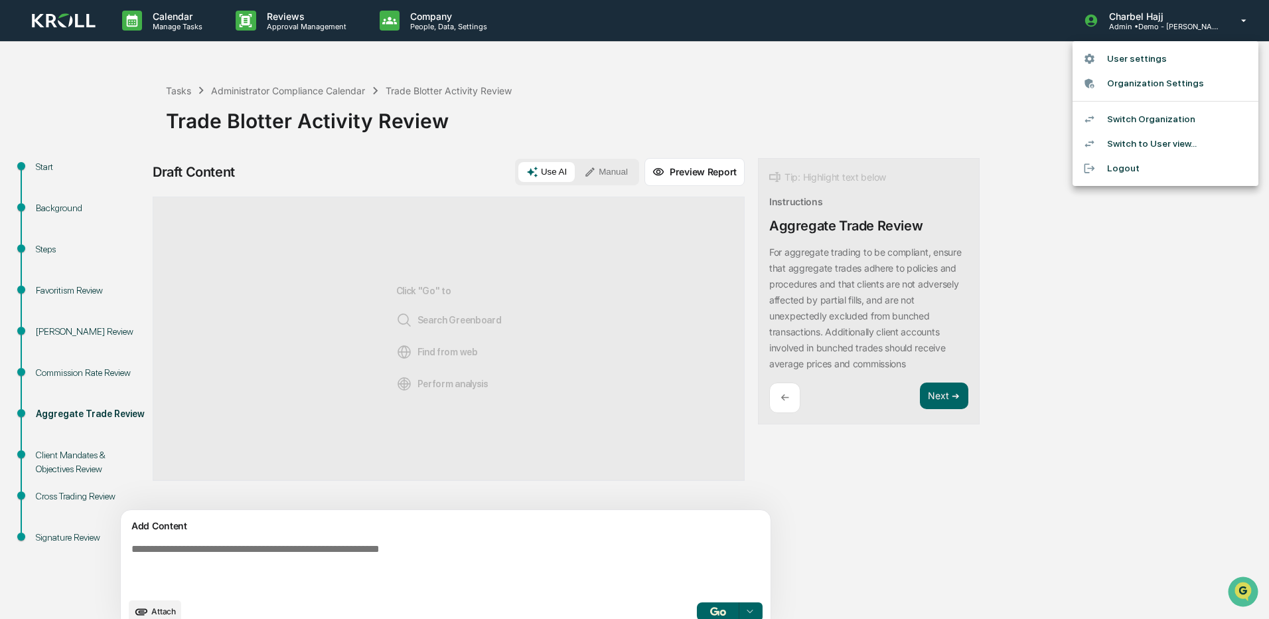
click at [1144, 85] on li "Organization Settings" at bounding box center [1166, 83] width 186 height 25
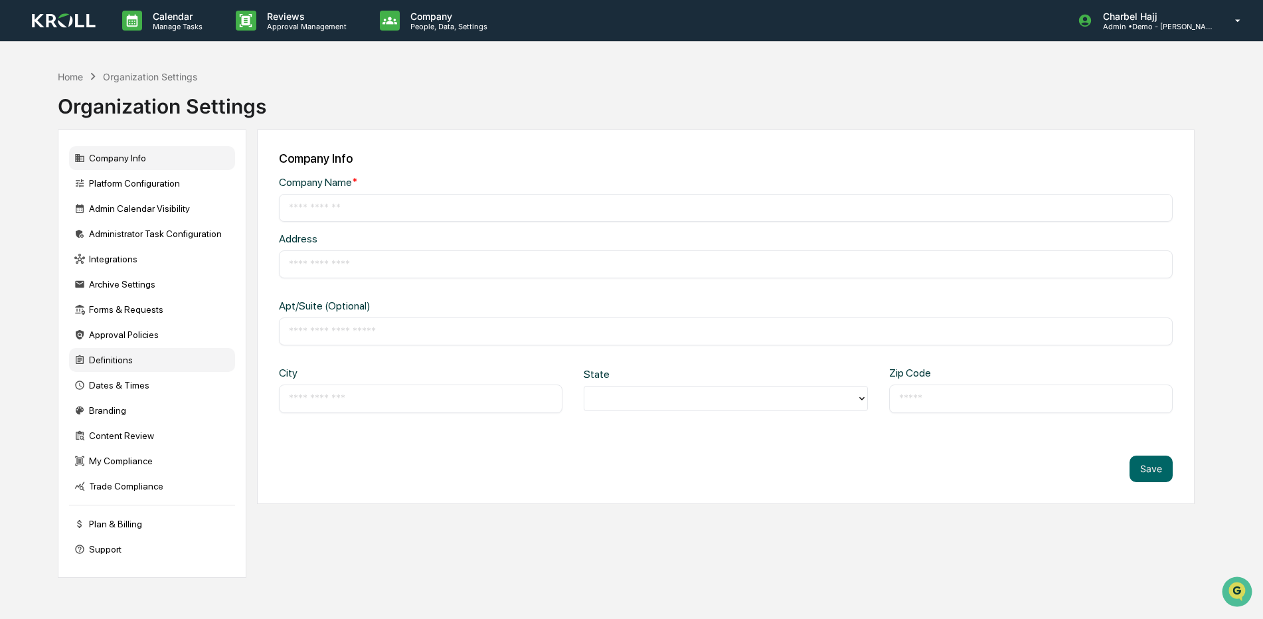
type input "**********"
type input "********"
type input "*****"
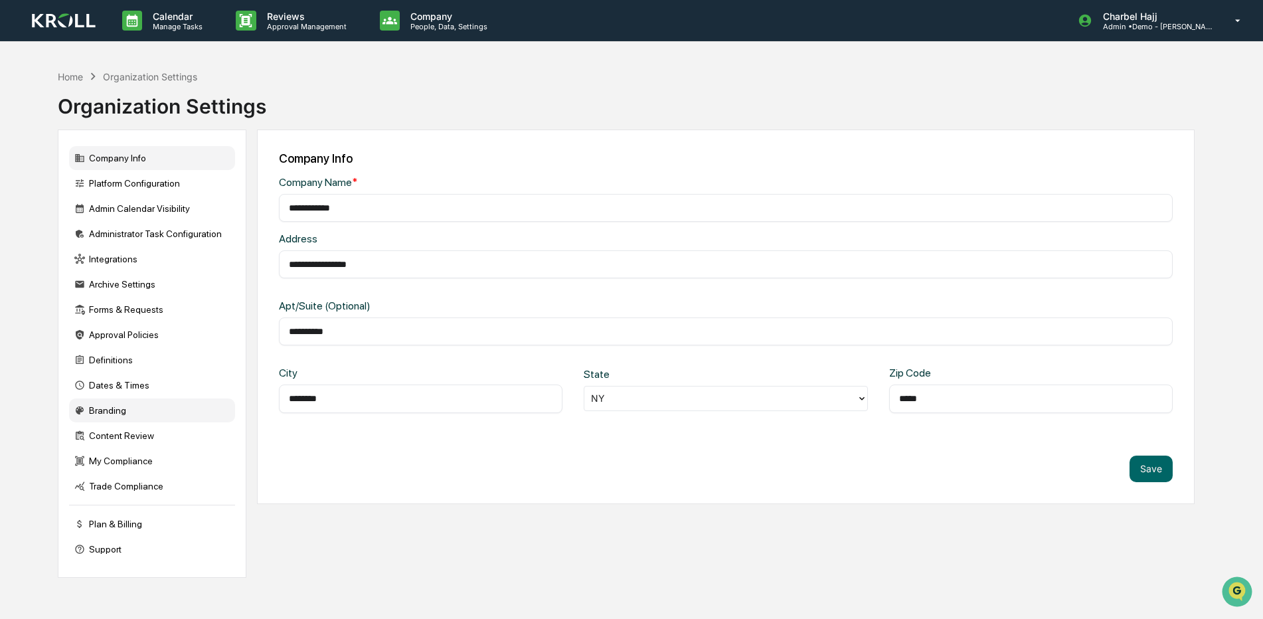
click at [125, 412] on div "Branding" at bounding box center [152, 410] width 166 height 24
